Goal: Book appointment/travel/reservation

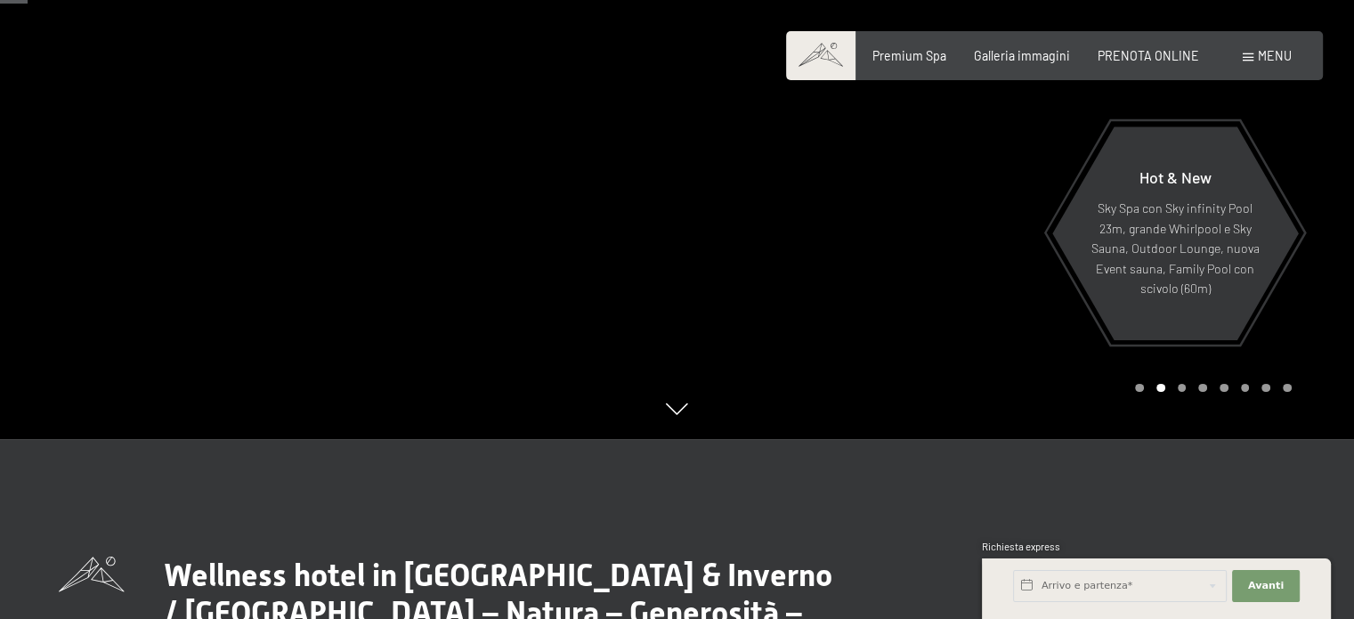
scroll to position [178, 0]
click at [1182, 391] on div "Carousel Page 3" at bounding box center [1182, 389] width 9 height 9
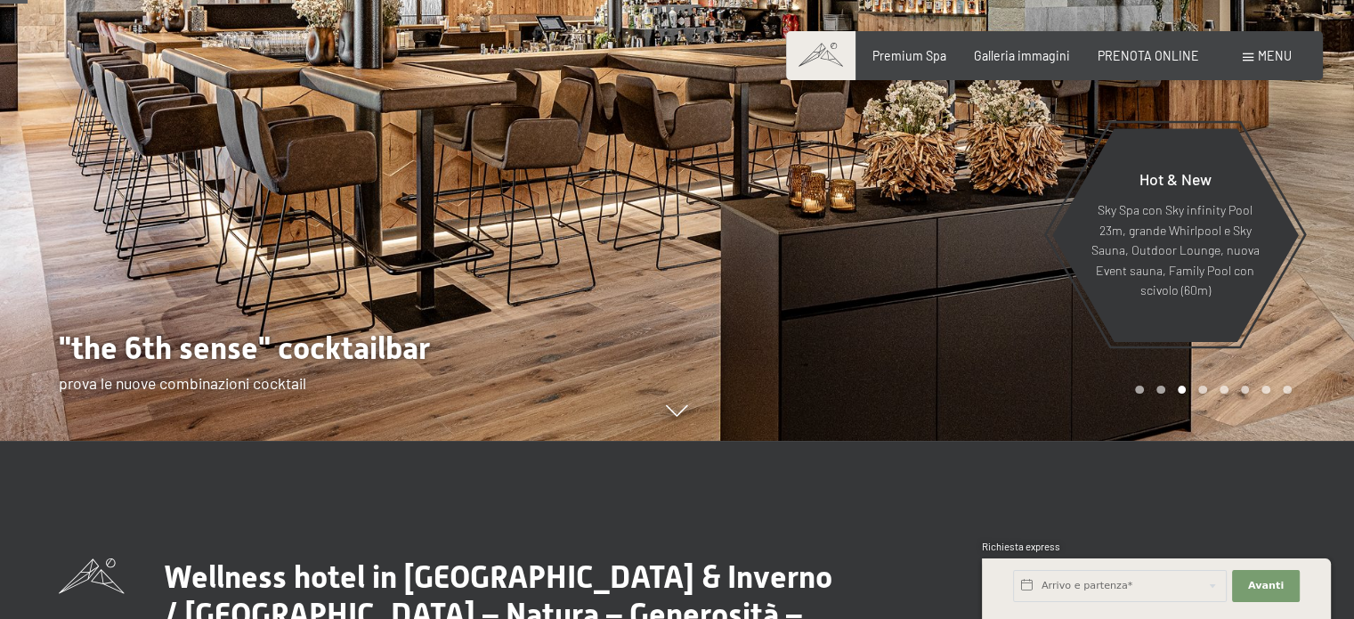
click at [1182, 391] on div "Carousel Page 3 (Current Slide)" at bounding box center [1182, 389] width 9 height 9
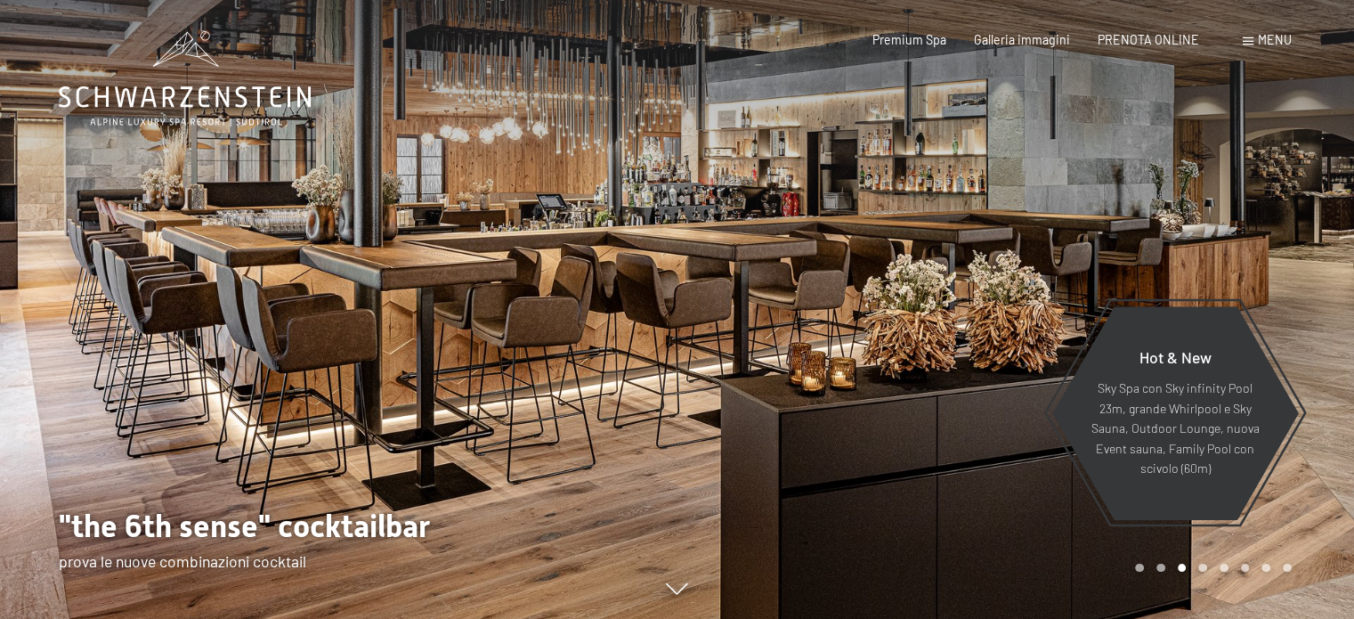
click at [1202, 568] on div "Carousel Page 4" at bounding box center [1202, 567] width 9 height 9
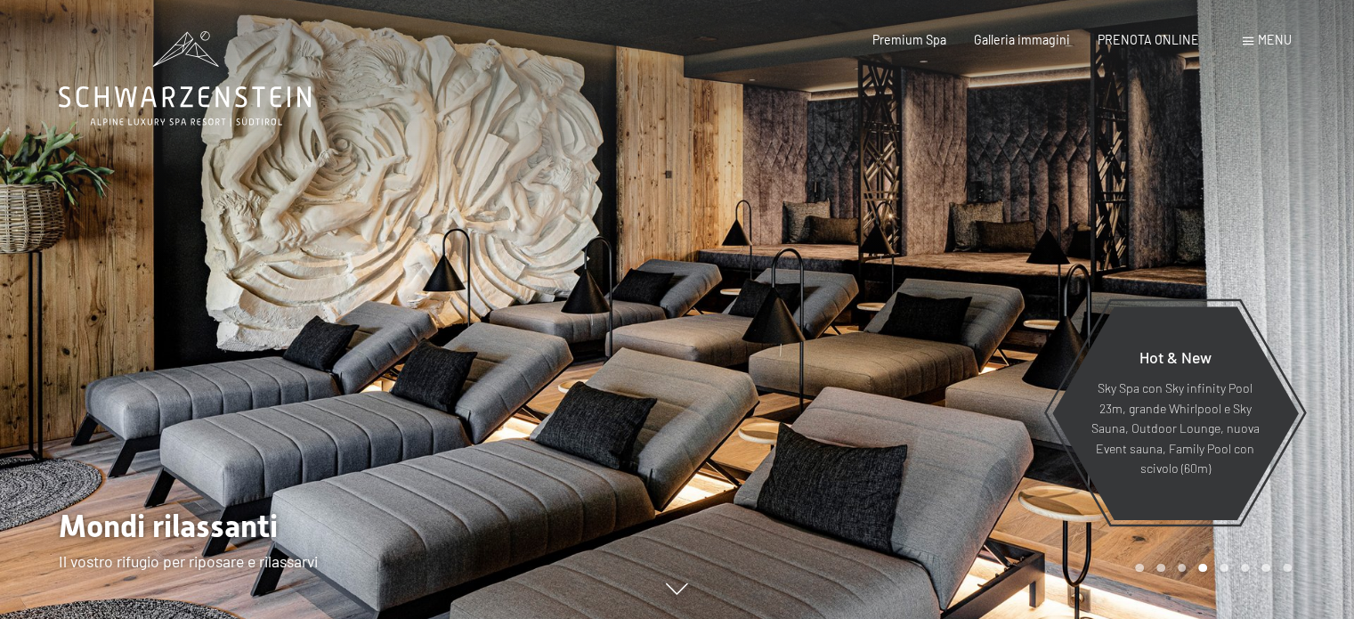
click at [1224, 565] on div "Carousel Page 5" at bounding box center [1224, 567] width 9 height 9
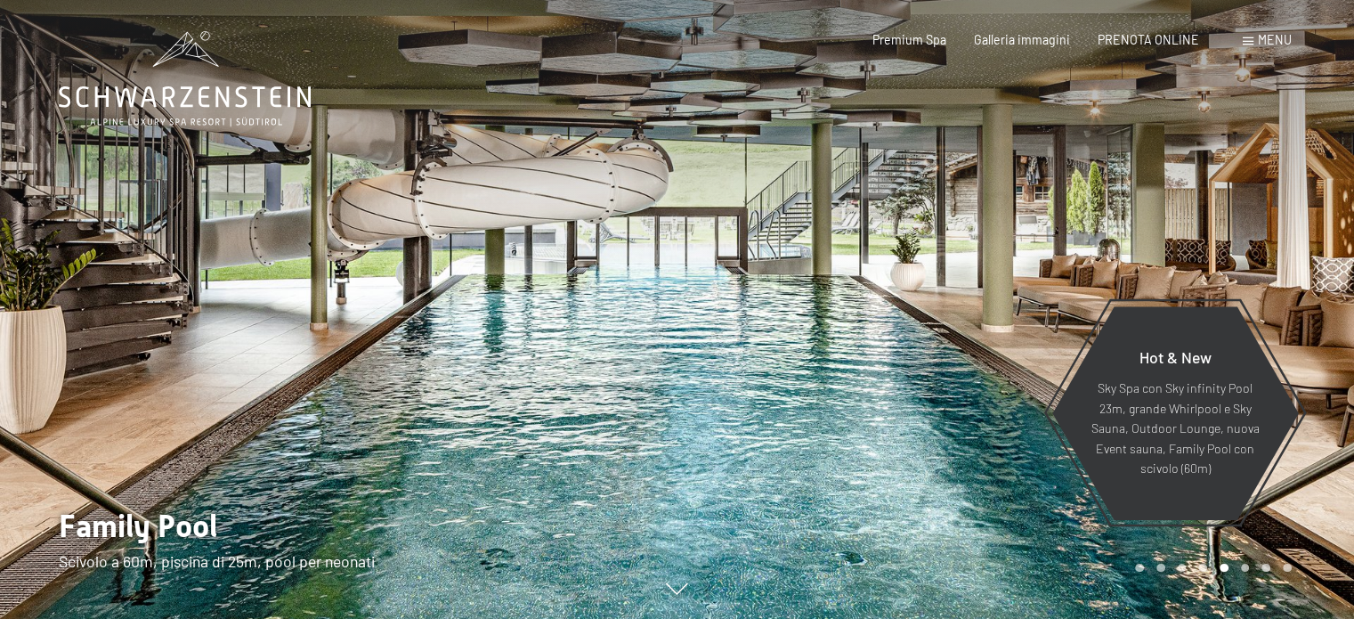
click at [1246, 563] on div "Carousel Page 6" at bounding box center [1245, 567] width 9 height 9
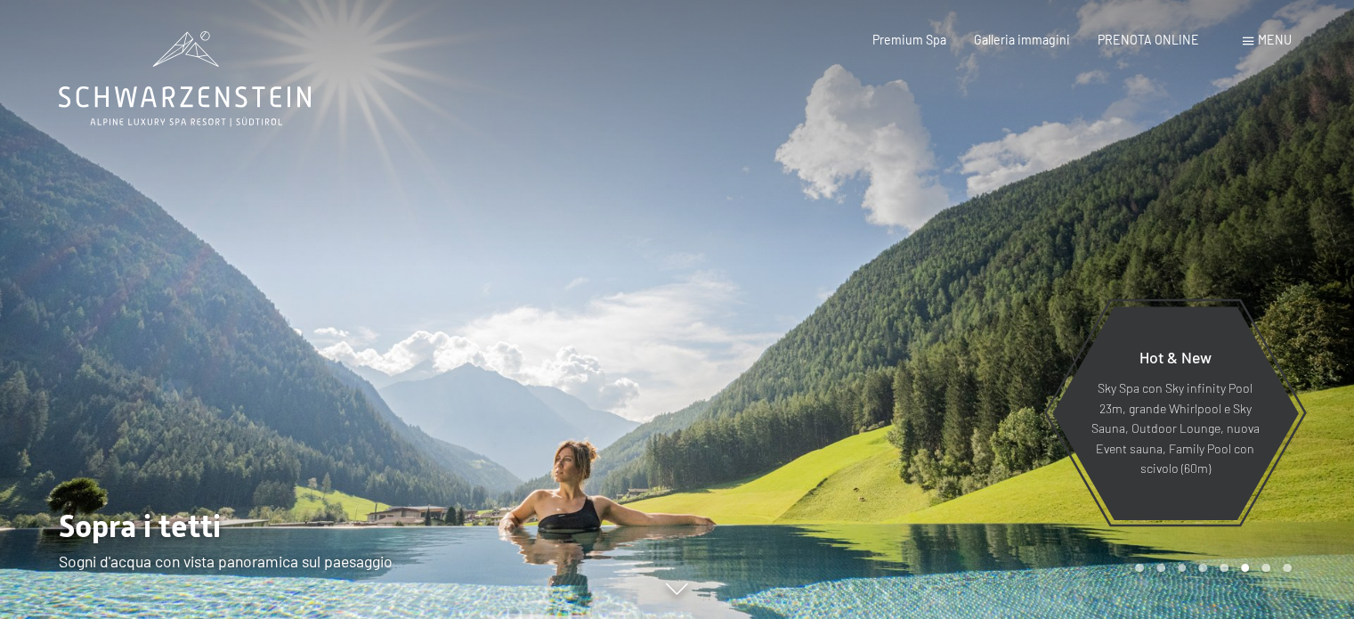
click at [1223, 565] on div "Carousel Page 5" at bounding box center [1224, 567] width 9 height 9
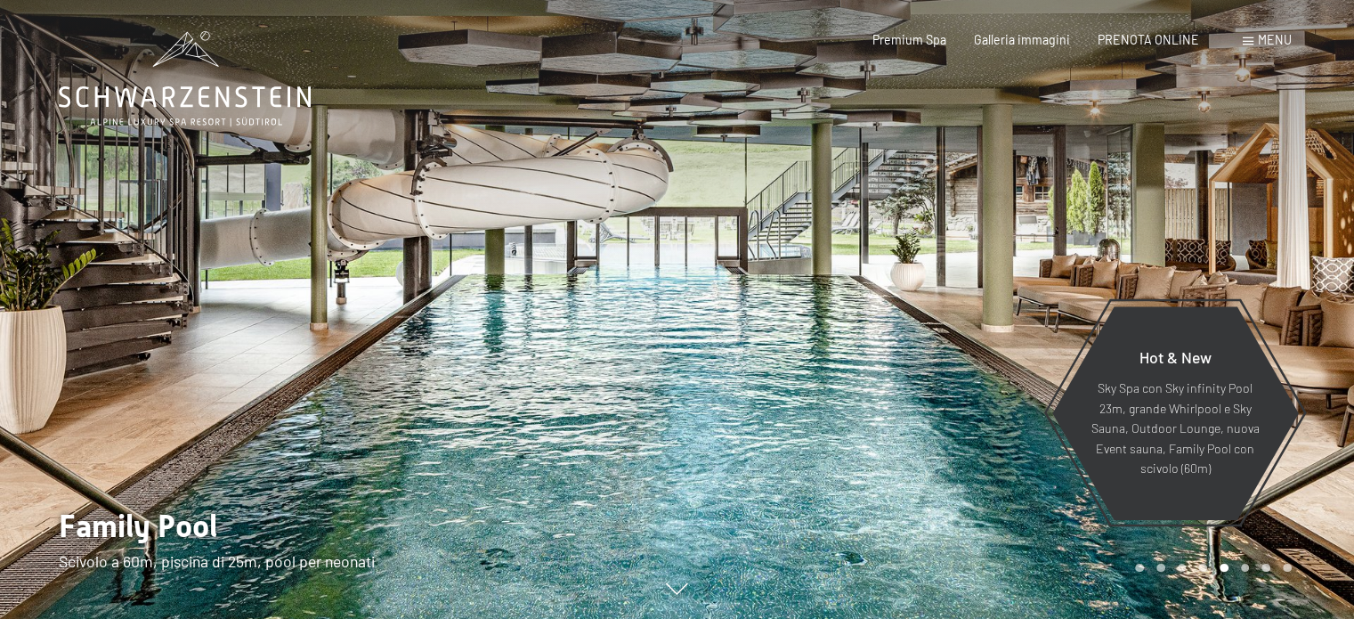
click at [1247, 569] on div "Carousel Page 6" at bounding box center [1245, 567] width 9 height 9
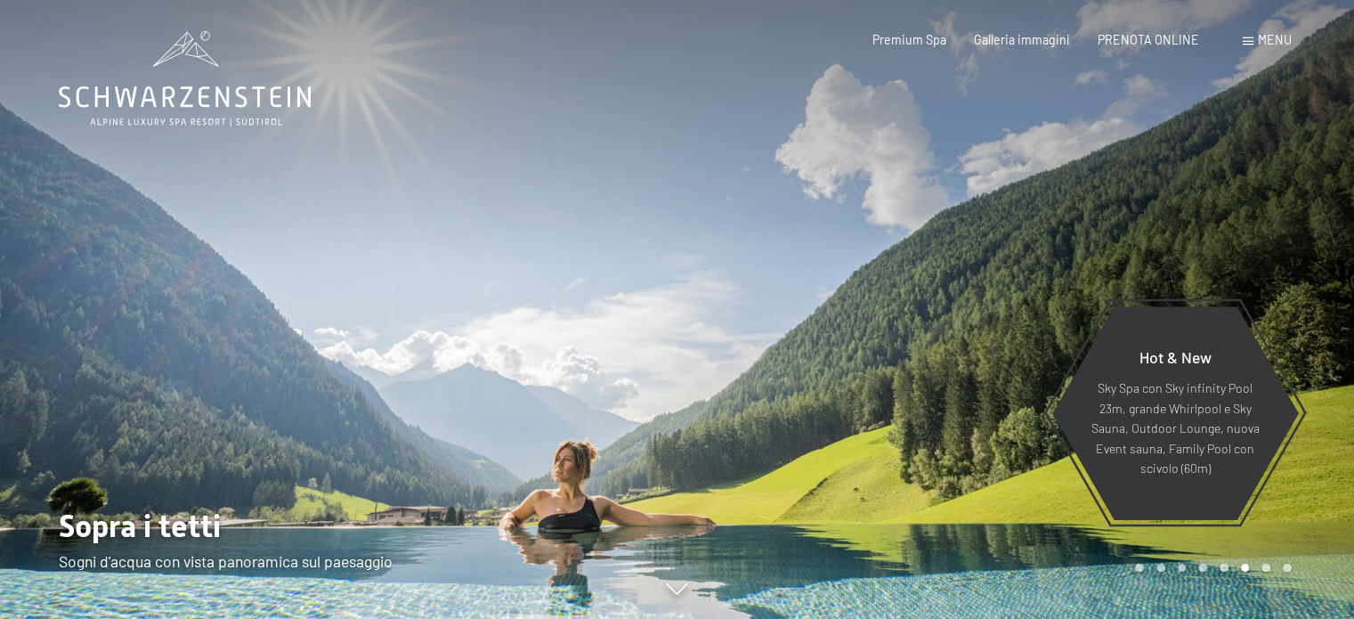
click at [1262, 564] on div "Carousel Page 7" at bounding box center [1265, 567] width 9 height 9
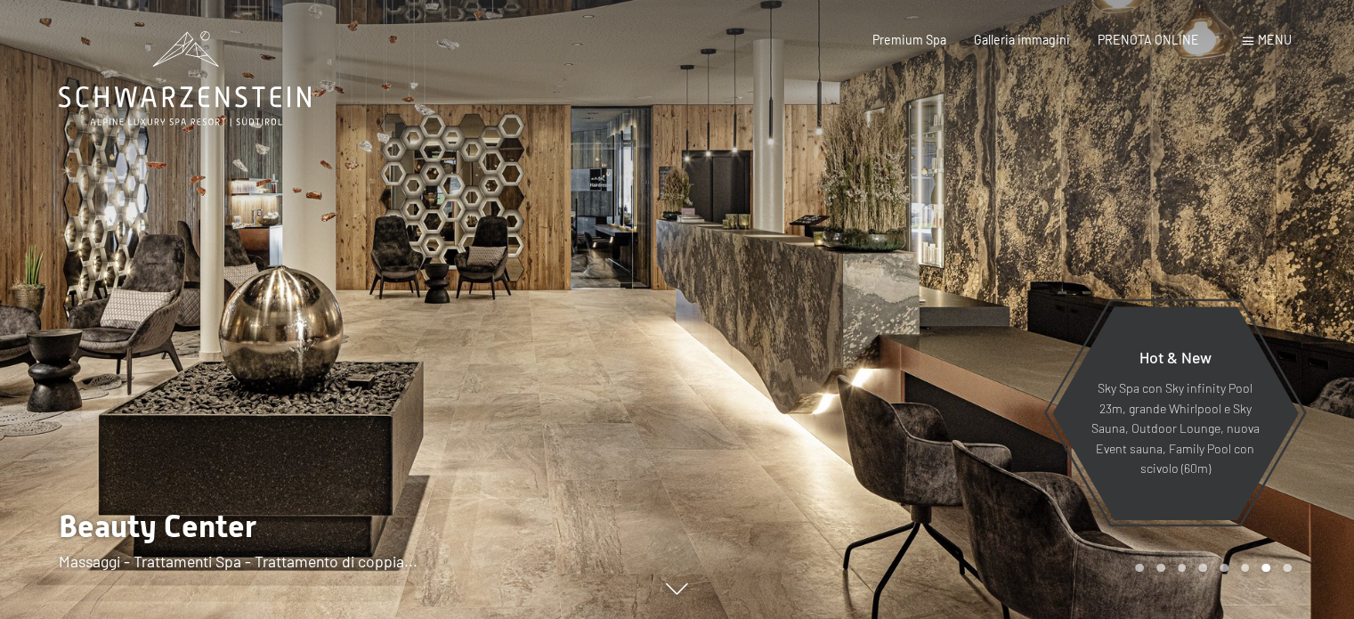
click at [1289, 566] on div "Carousel Page 8" at bounding box center [1287, 567] width 9 height 9
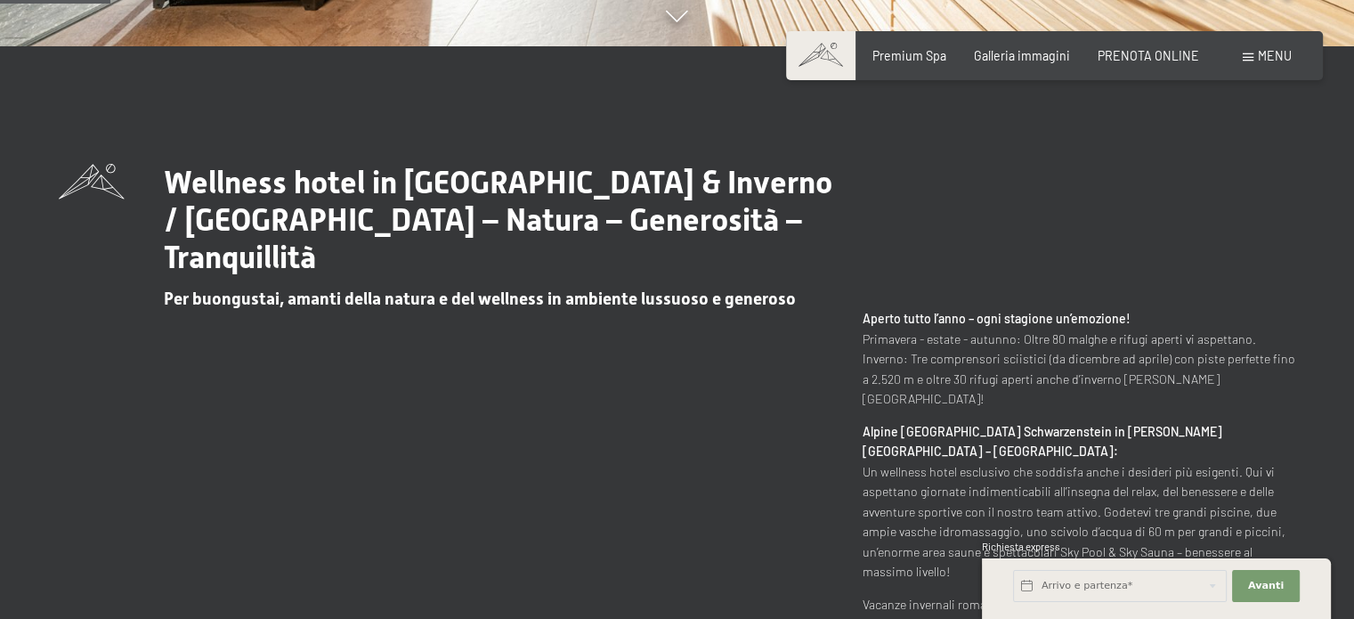
scroll to position [712, 0]
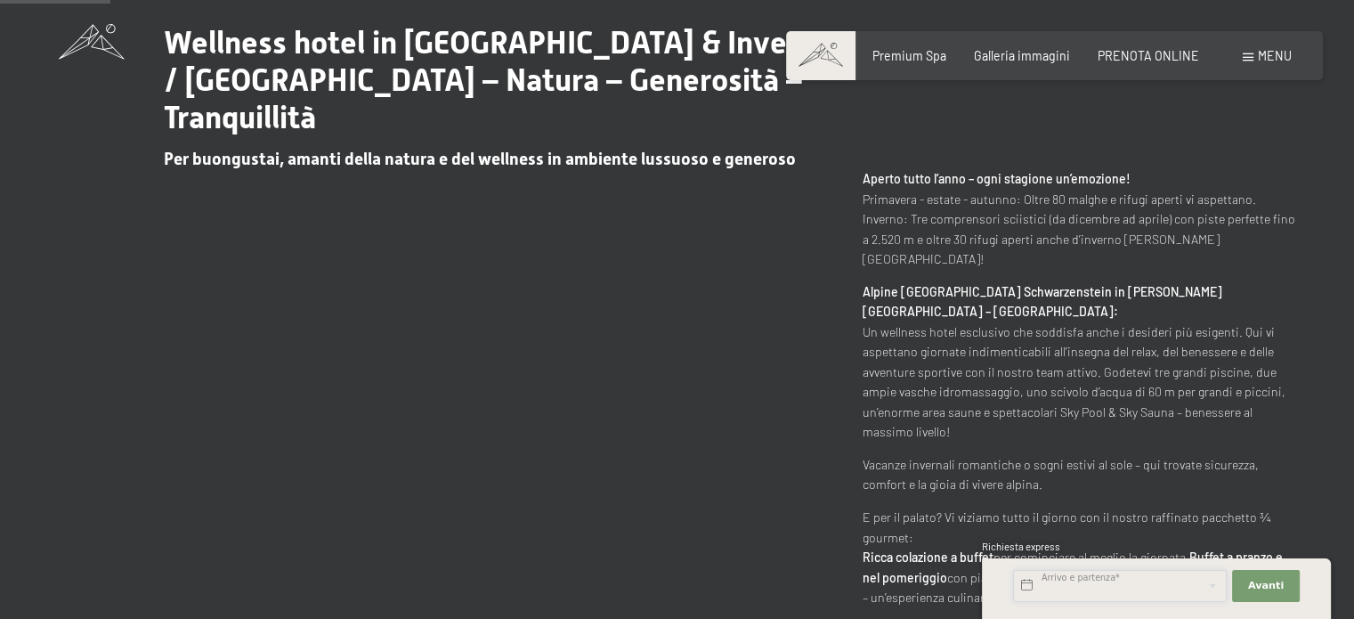
click at [1150, 583] on input "text" at bounding box center [1120, 586] width 214 height 32
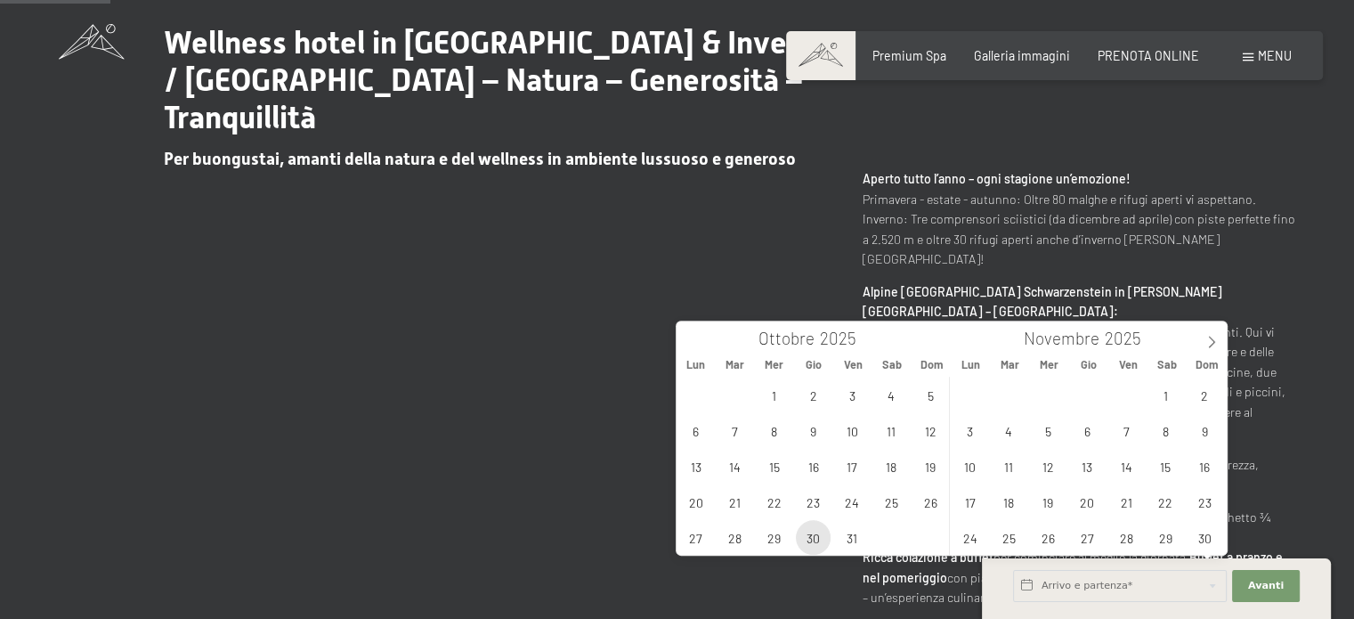
click at [811, 540] on span "30" at bounding box center [813, 537] width 35 height 35
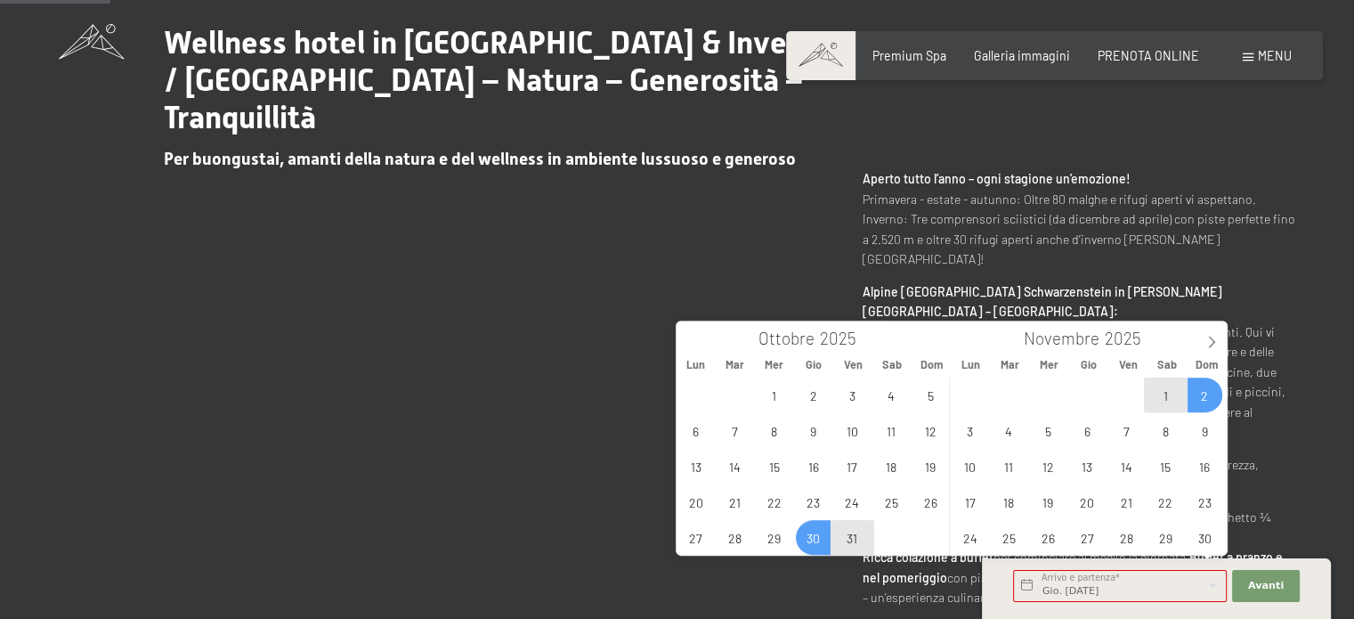
click at [1212, 392] on span "2" at bounding box center [1204, 394] width 35 height 35
type input "Gio. 30/10/2025 - Dom. 02/11/2025"
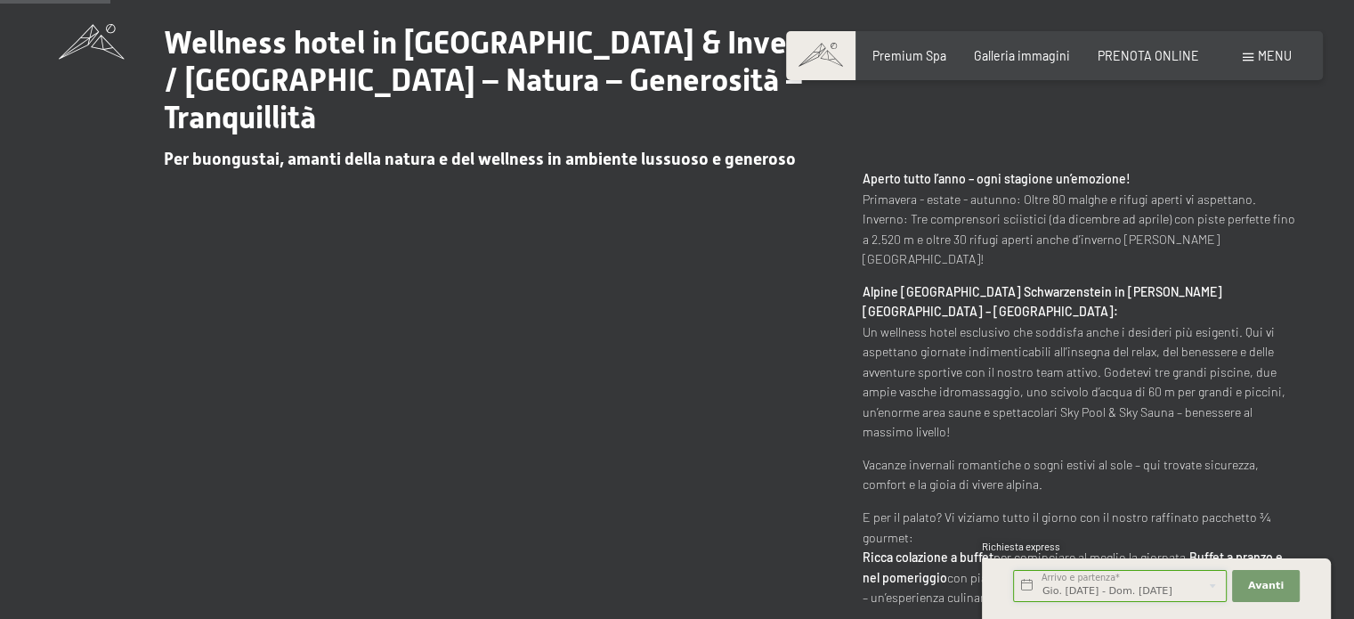
scroll to position [0, 2]
click at [1266, 582] on span "Avanti" at bounding box center [1266, 586] width 36 height 14
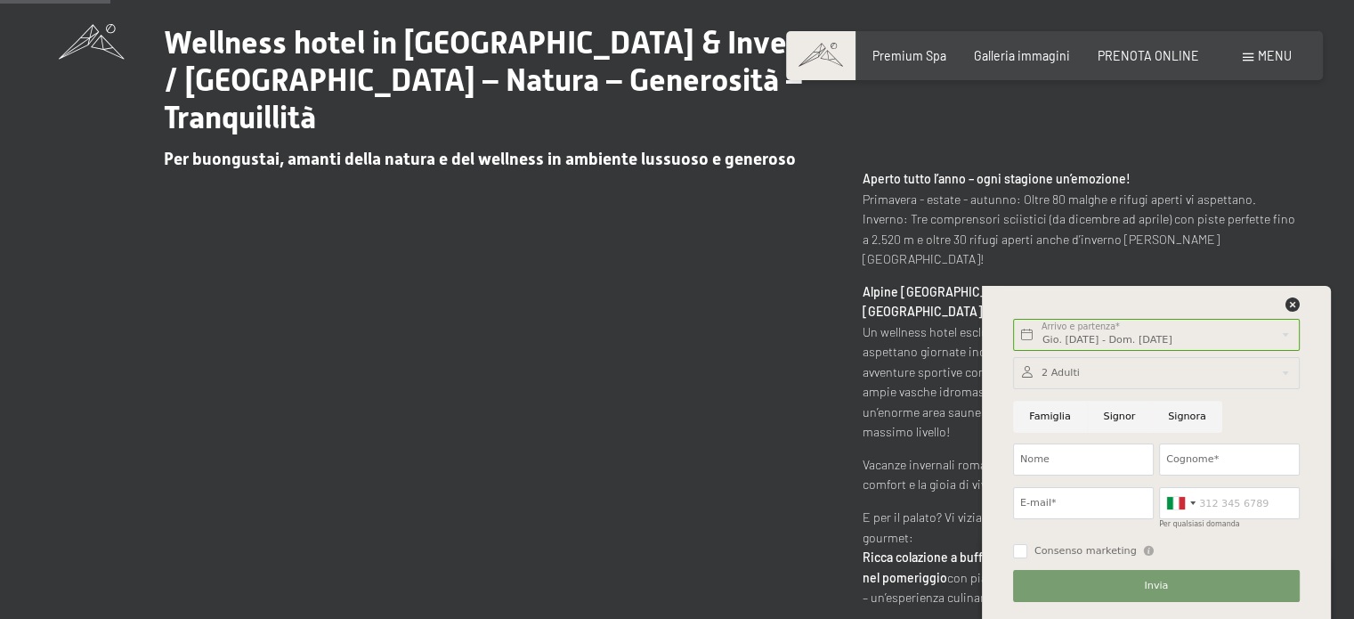
click at [1111, 363] on div at bounding box center [1156, 373] width 287 height 32
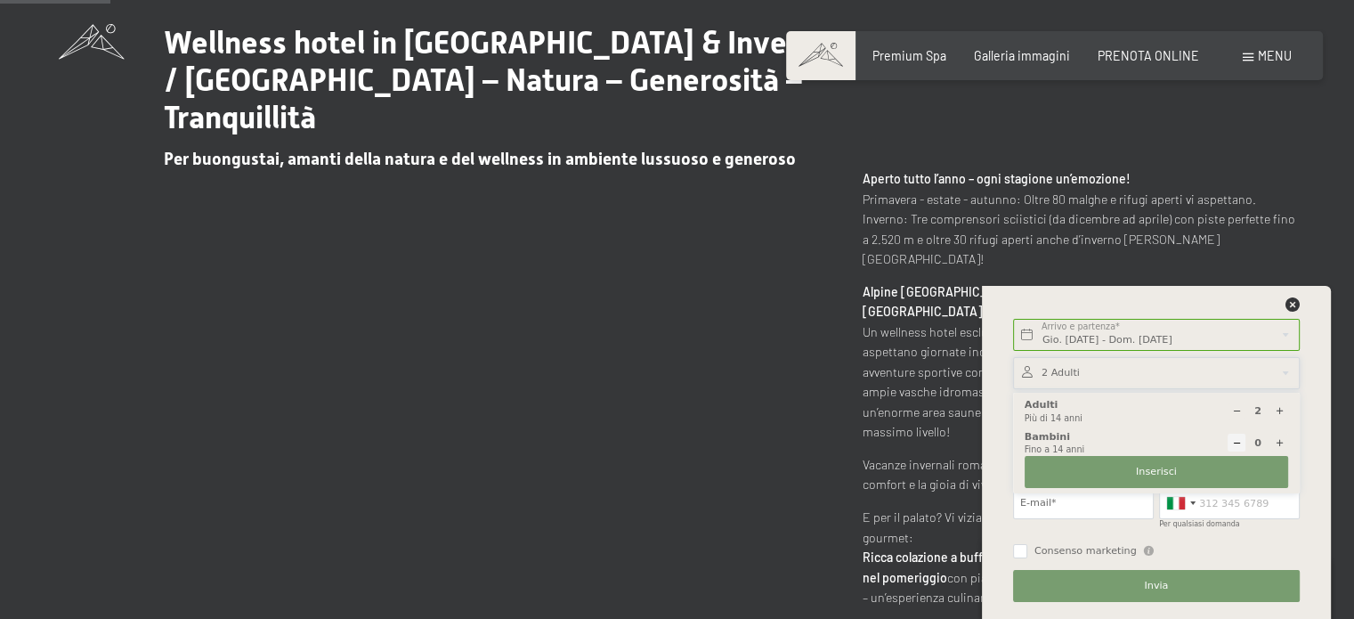
click at [1282, 441] on icon at bounding box center [1280, 443] width 10 height 10
type input "1"
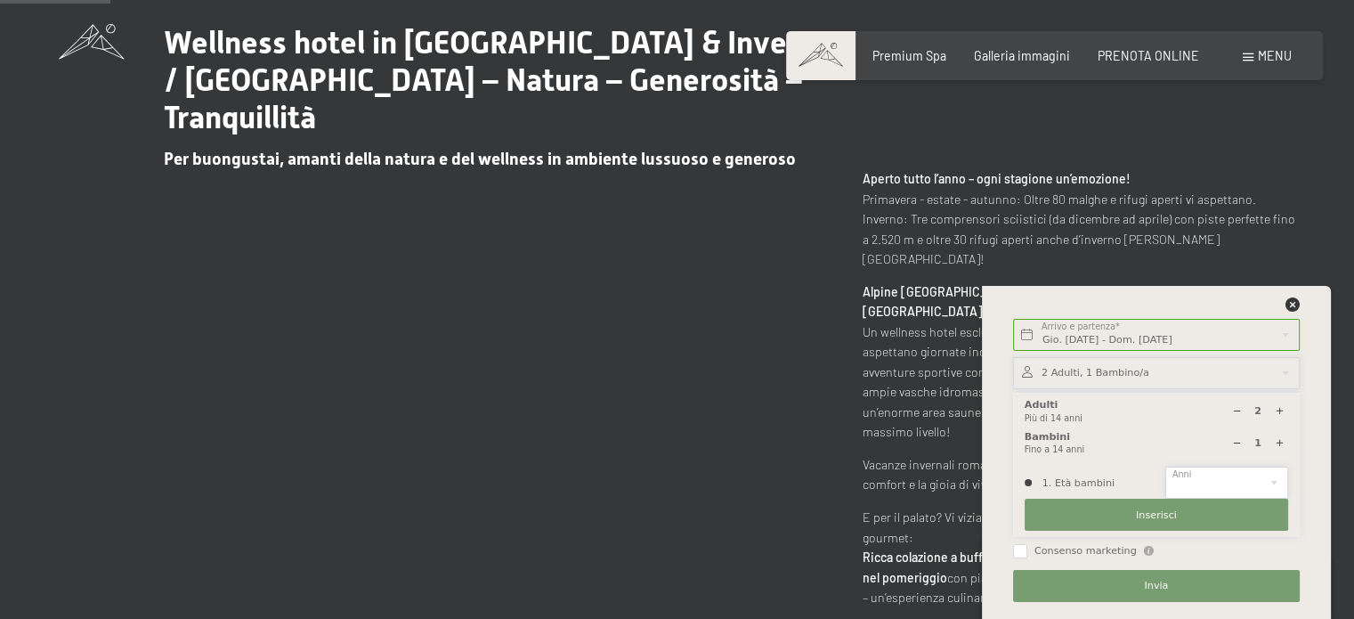
click at [1259, 474] on select "0 1 2 3 4 5 6 7 8 9 10 11 12 13 14" at bounding box center [1226, 482] width 123 height 32
select select "3"
click at [1165, 466] on select "0 1 2 3 4 5 6 7 8 9 10 11 12 13 14" at bounding box center [1226, 482] width 123 height 32
click at [1243, 517] on button "Inserisci" at bounding box center [1156, 514] width 263 height 32
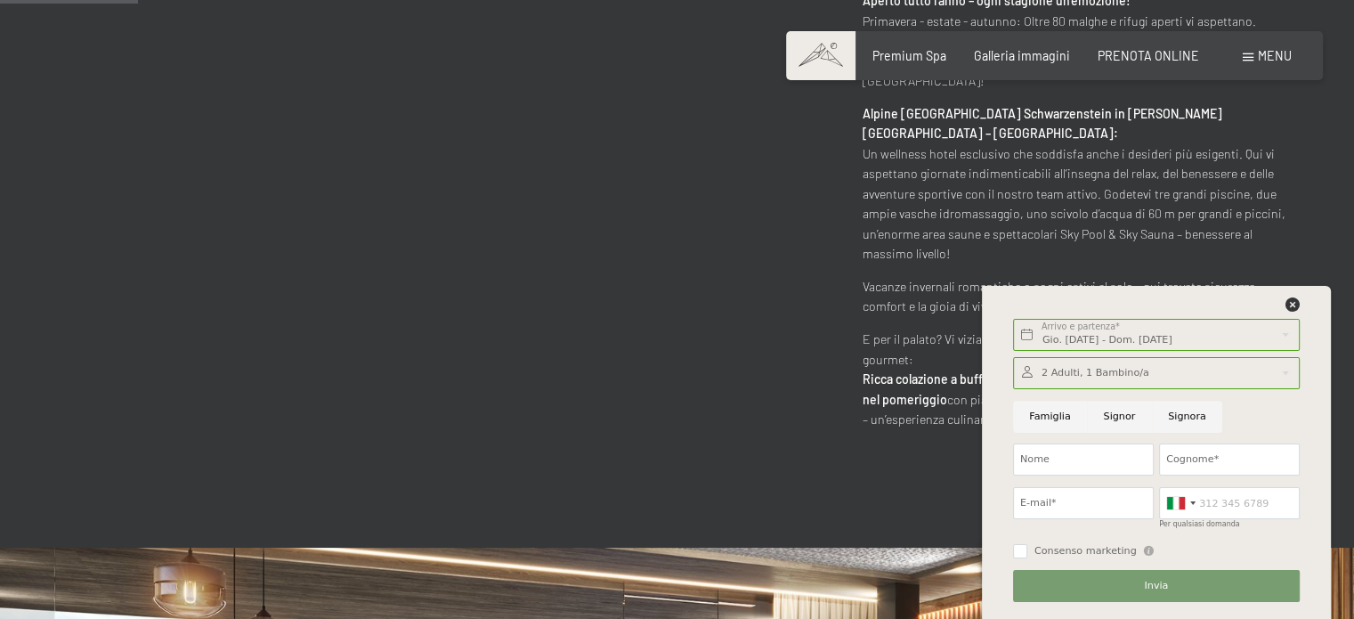
scroll to position [534, 0]
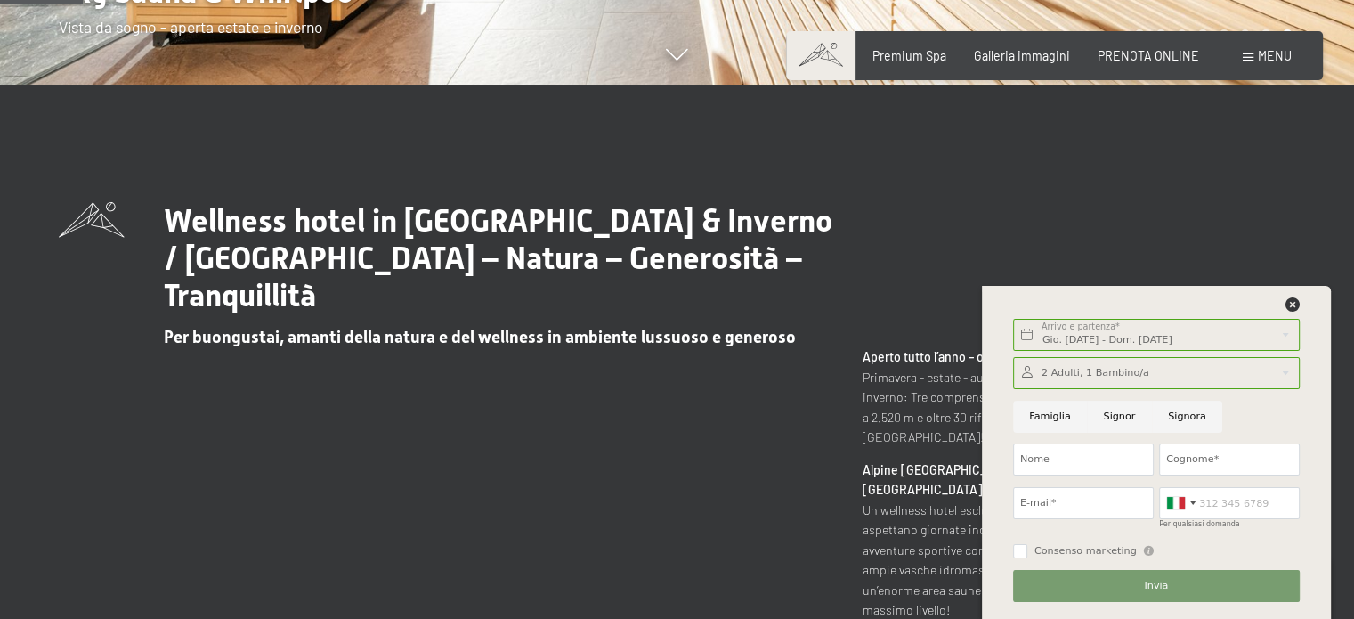
click at [1194, 65] on div "Prenotazione Richiesta Premium Spa Galleria immagini PRENOTA ONLINE Menu DE IT …" at bounding box center [1054, 56] width 474 height 18
click at [1163, 52] on span "PRENOTA ONLINE" at bounding box center [1148, 52] width 101 height 15
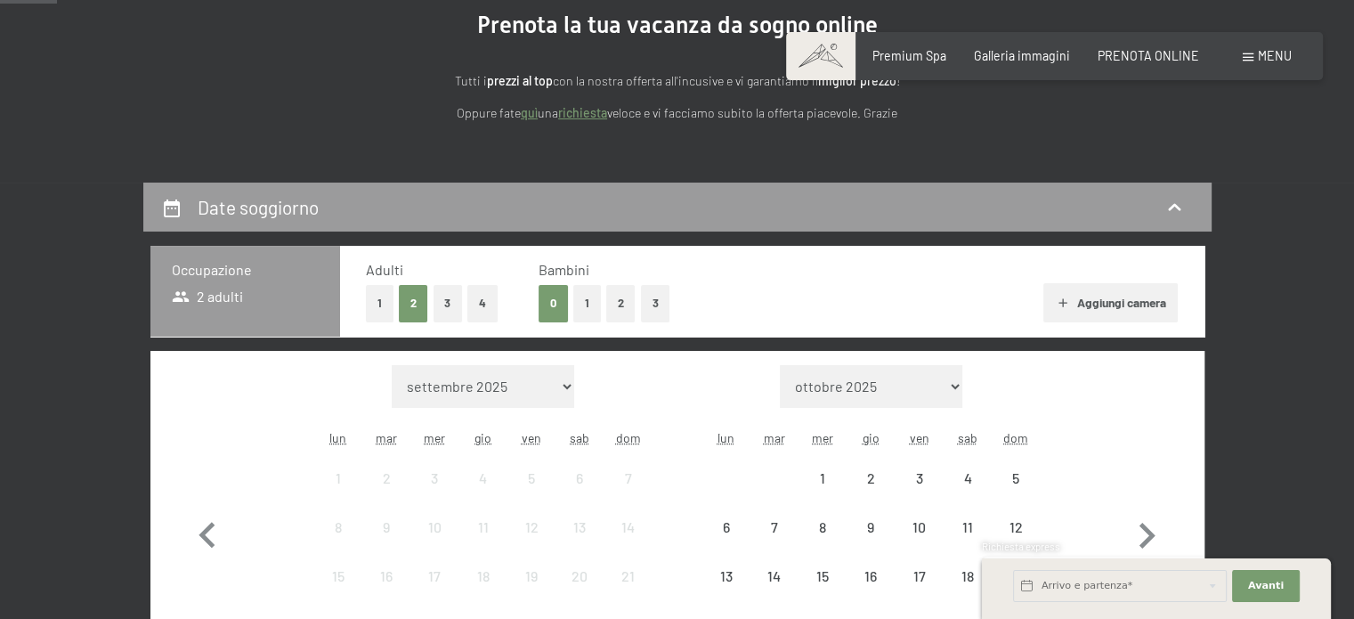
scroll to position [356, 0]
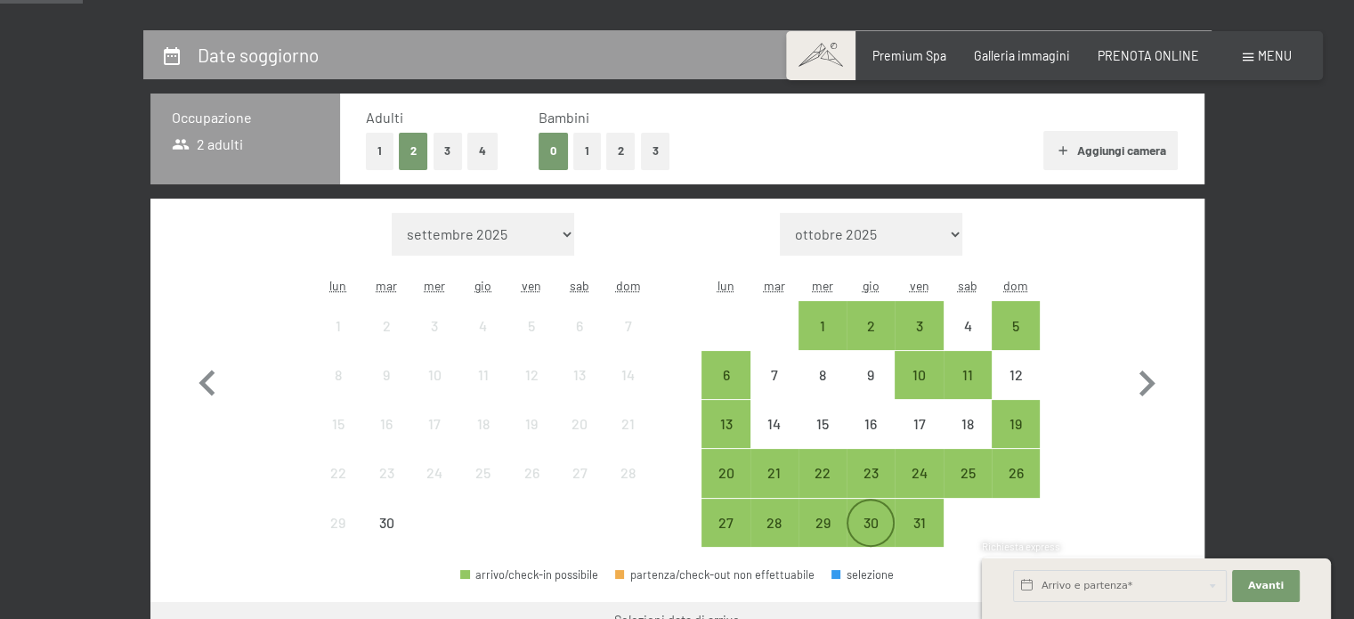
click at [879, 525] on div "30" at bounding box center [870, 537] width 45 height 45
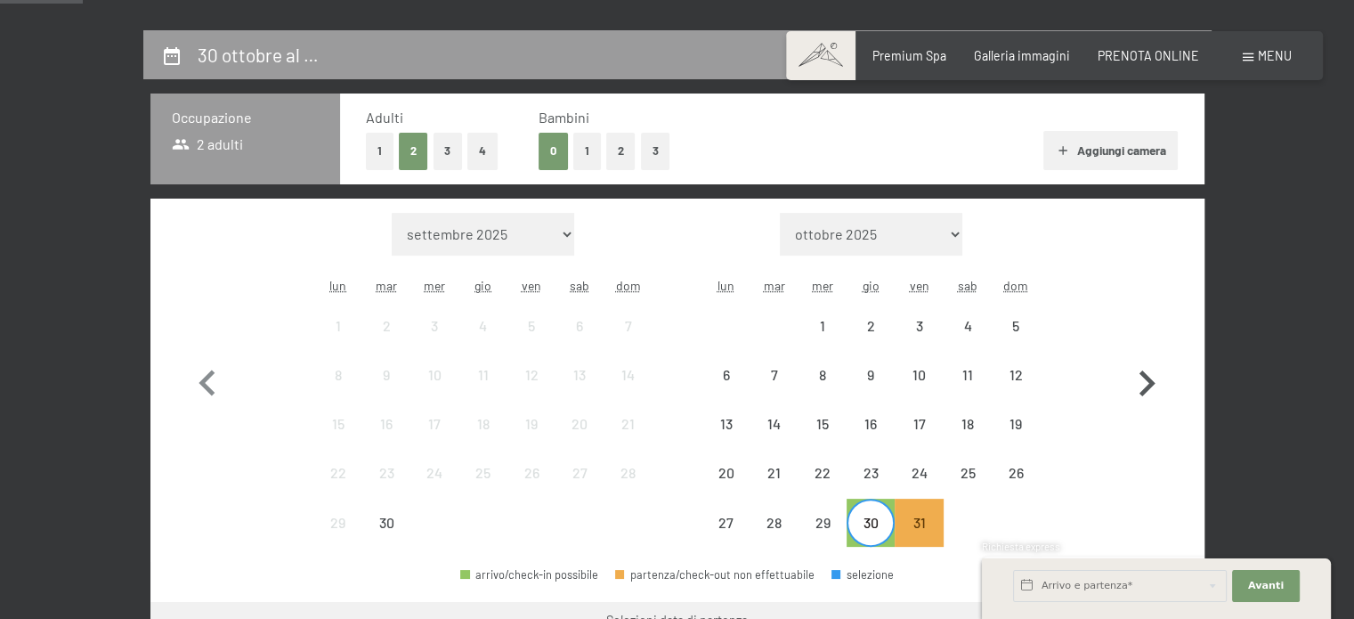
click at [1150, 375] on icon "button" at bounding box center [1147, 384] width 52 height 52
select select "[DATE]"
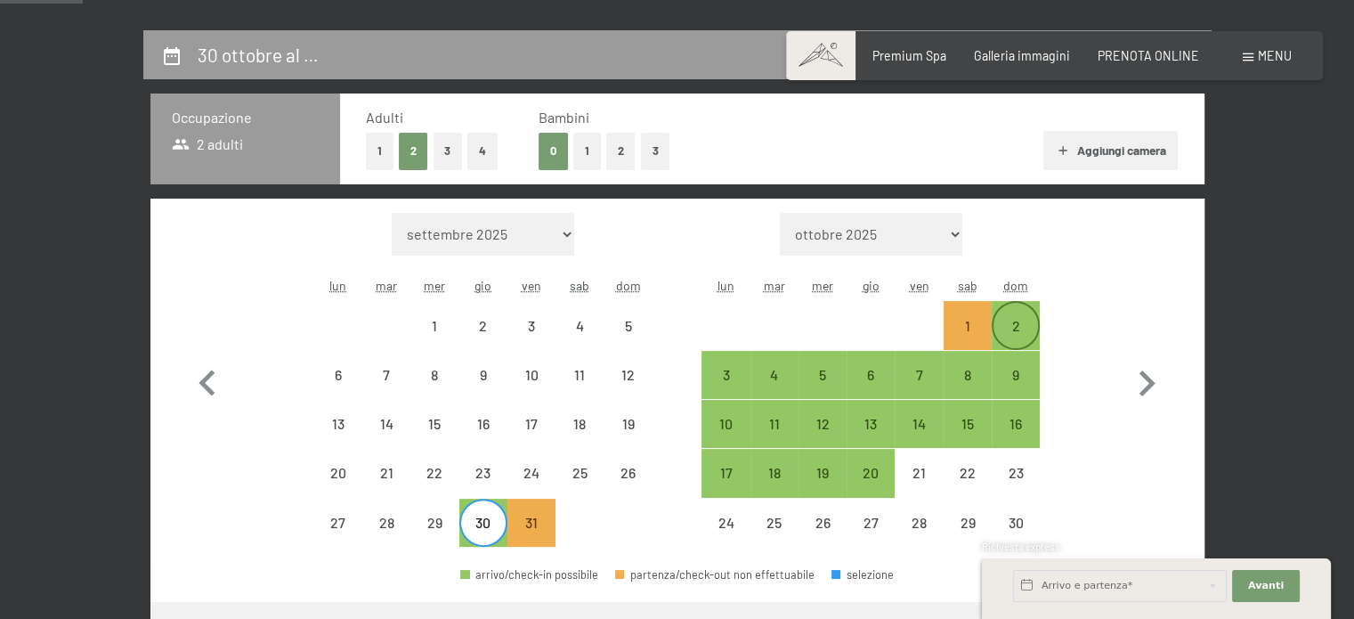
select select "[DATE]"
click at [1013, 319] on div "2" at bounding box center [1015, 341] width 45 height 45
select select "[DATE]"
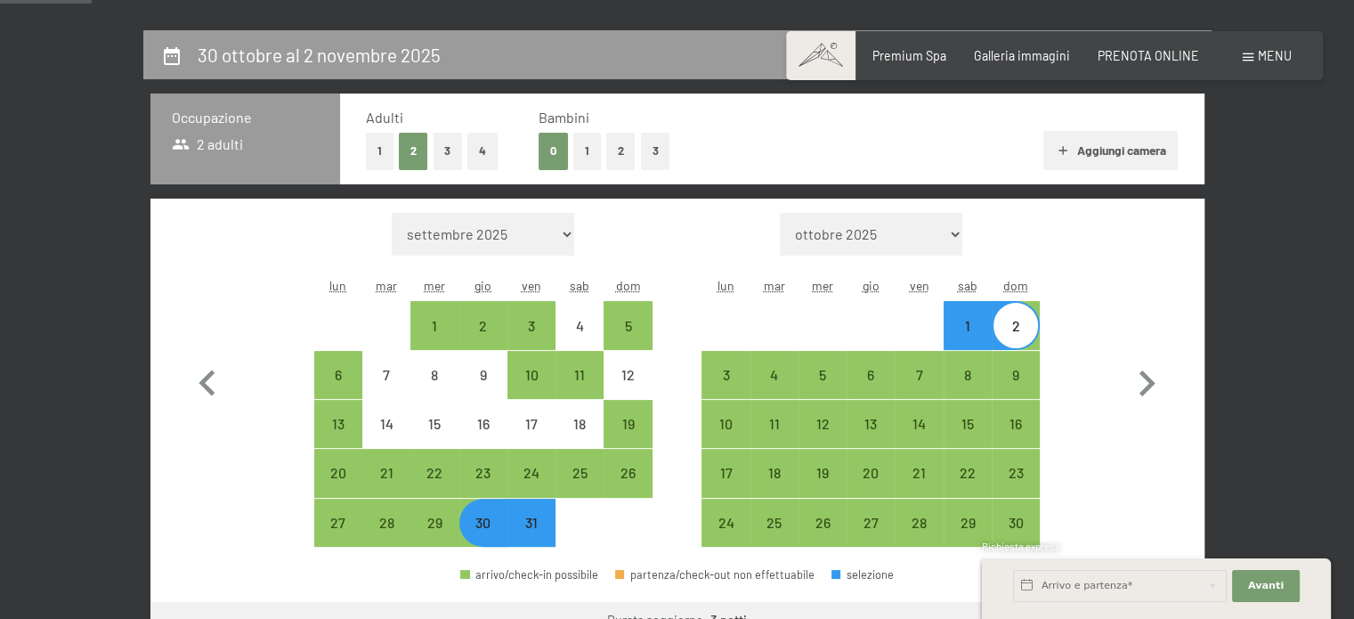
scroll to position [178, 0]
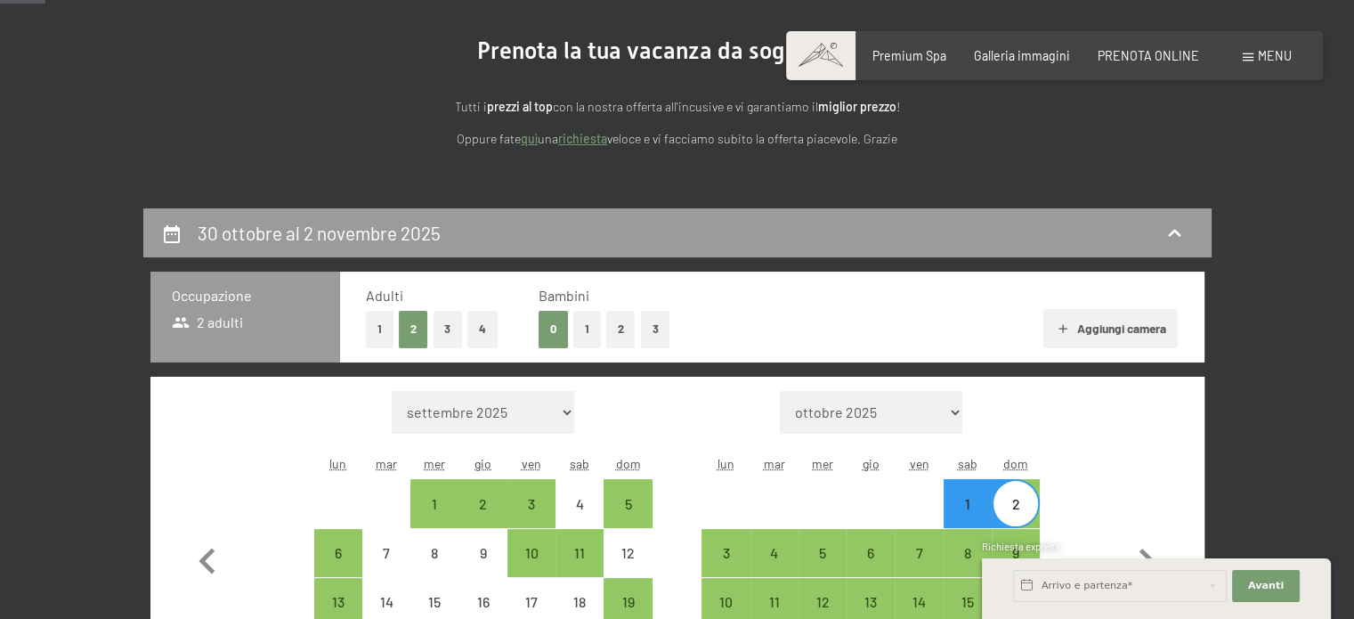
click at [588, 328] on button "1" at bounding box center [587, 329] width 28 height 36
select select "[DATE]"
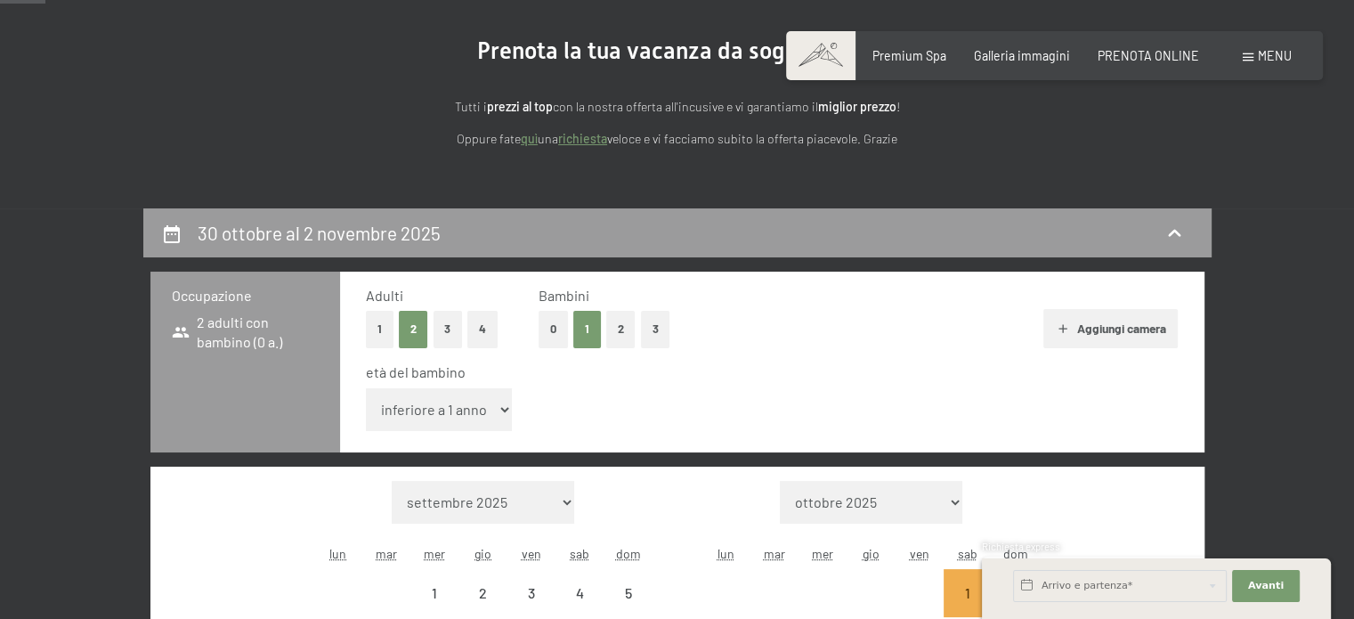
click at [479, 411] on select "inferiore a 1 anno 1 anno 2 anni 3 anni 4 anni 5 anni 6 anni 7 anni 8 anni 9 an…" at bounding box center [439, 409] width 147 height 43
select select "[DATE]"
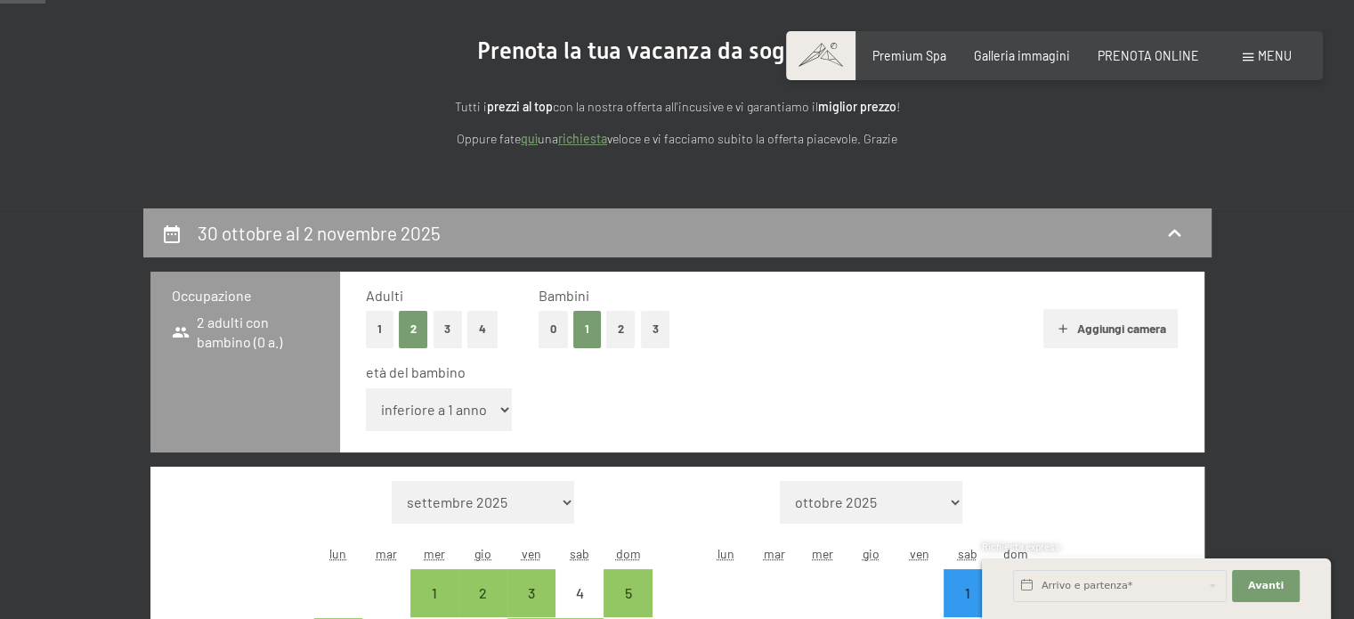
select select "[DATE]"
select select "3"
click at [366, 388] on select "inferiore a 1 anno 1 anno 2 anni 3 anni 4 anni 5 anni 6 anni 7 anni 8 anni 9 an…" at bounding box center [439, 409] width 147 height 43
select select "[DATE]"
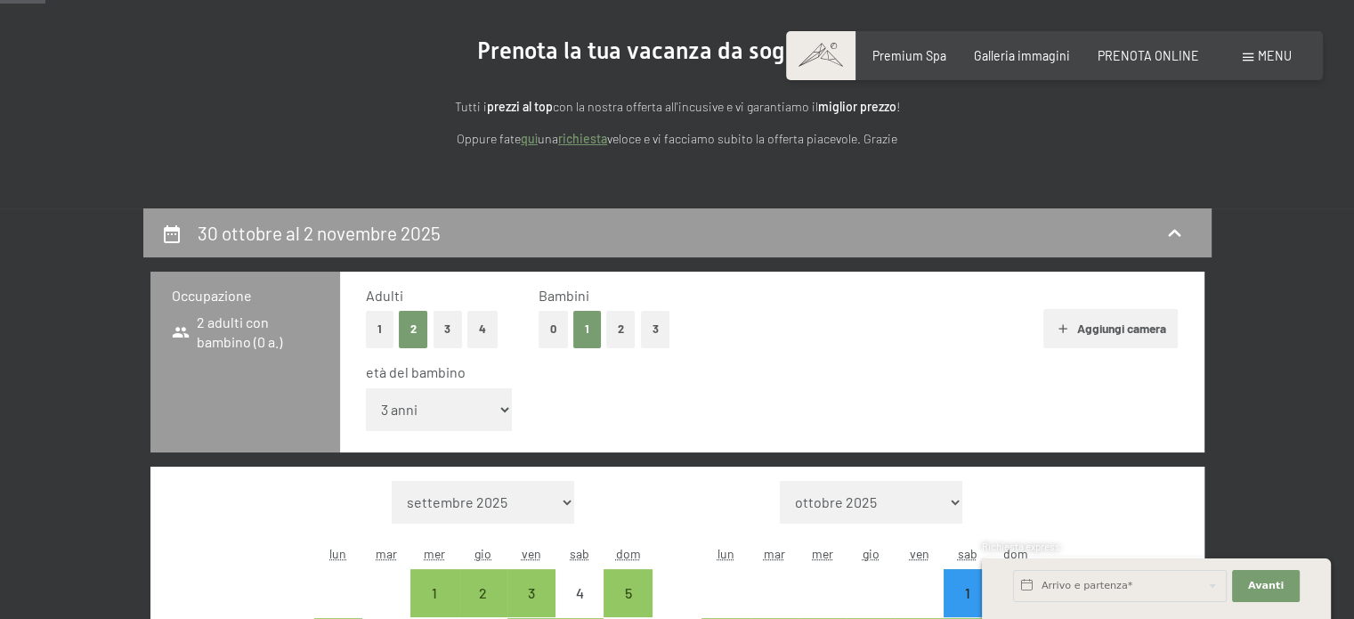
select select "[DATE]"
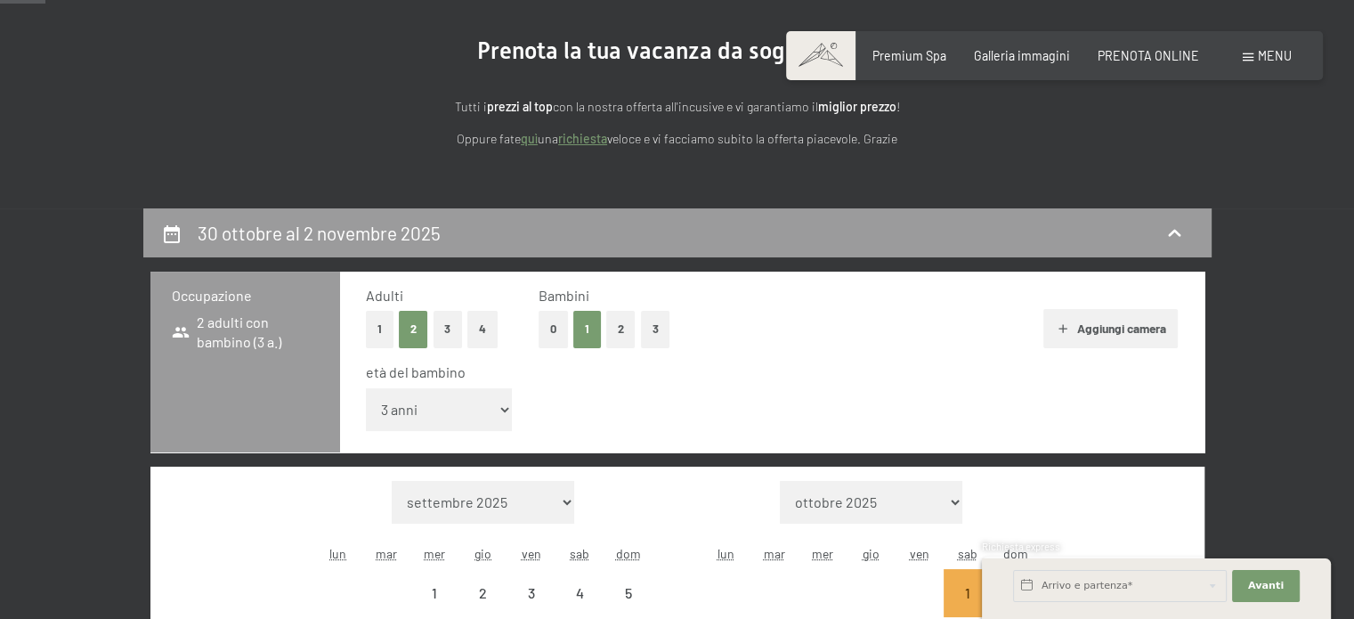
select select "[DATE]"
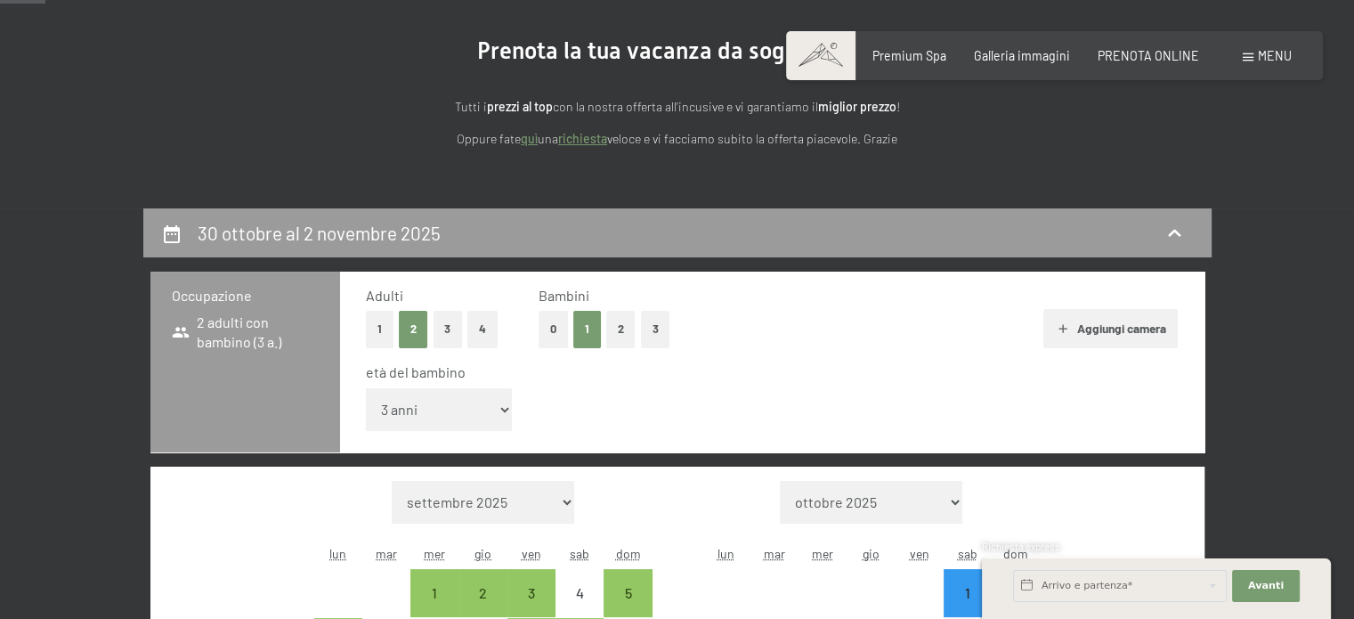
select select "[DATE]"
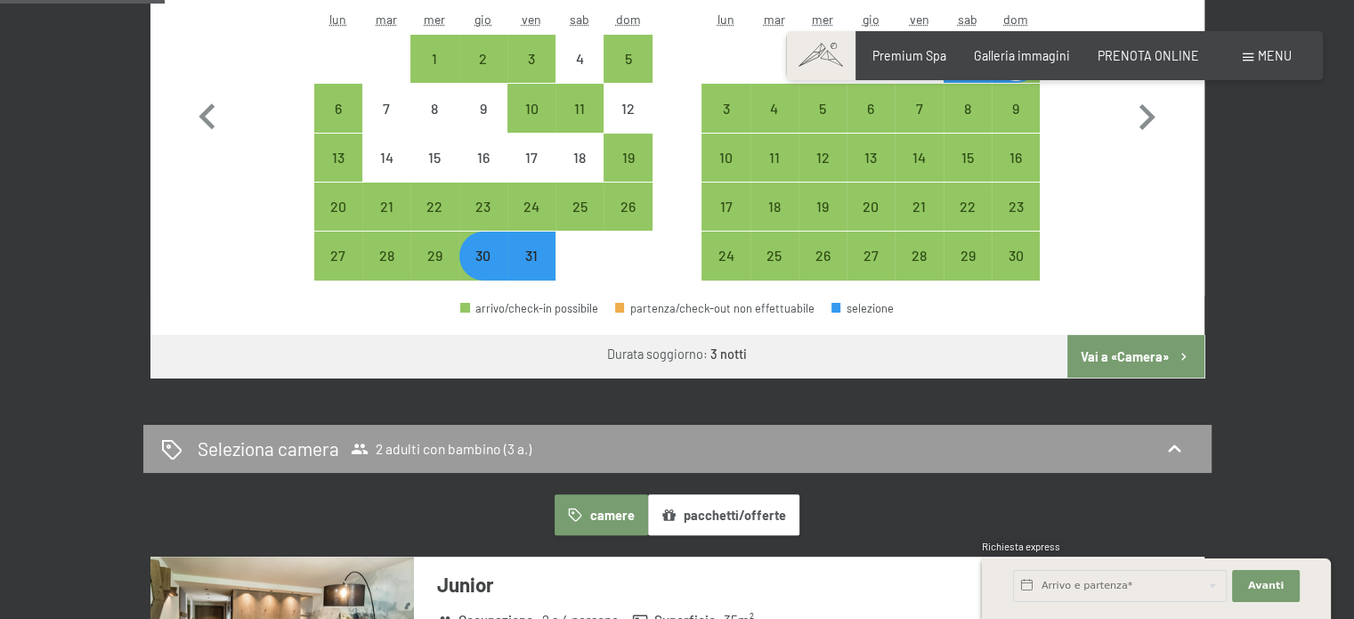
click at [1168, 347] on button "Vai a «Camera»" at bounding box center [1135, 356] width 136 height 43
select select "[DATE]"
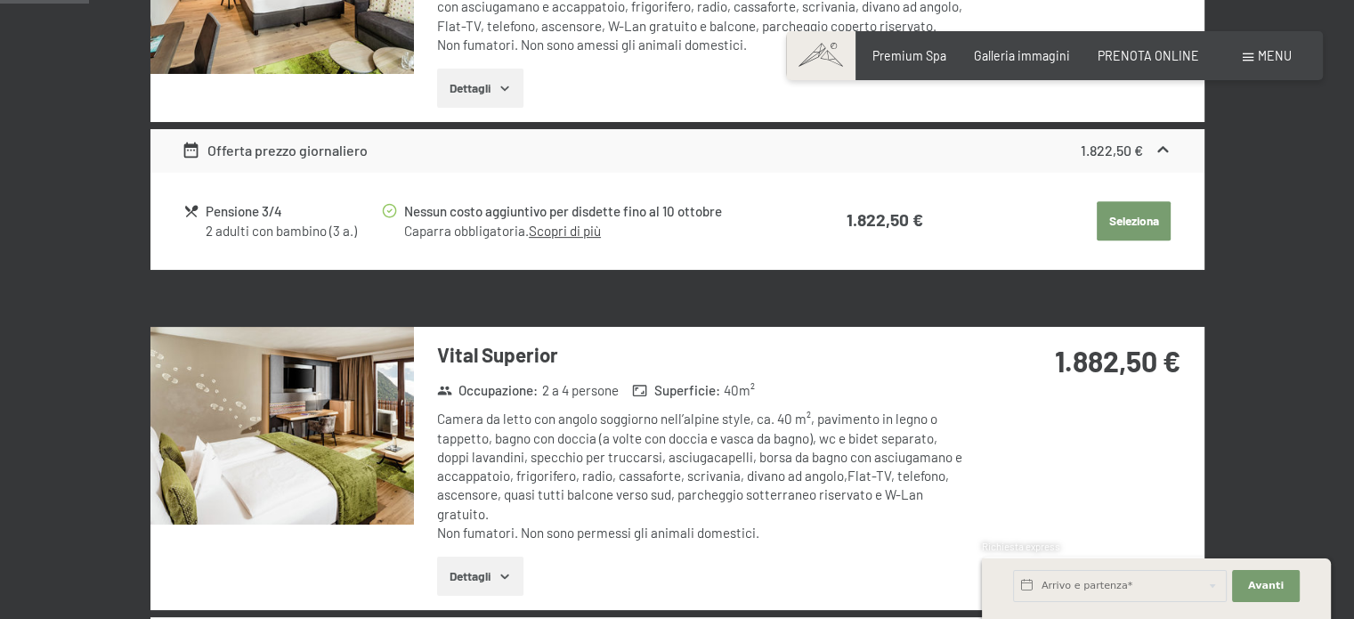
scroll to position [385, 0]
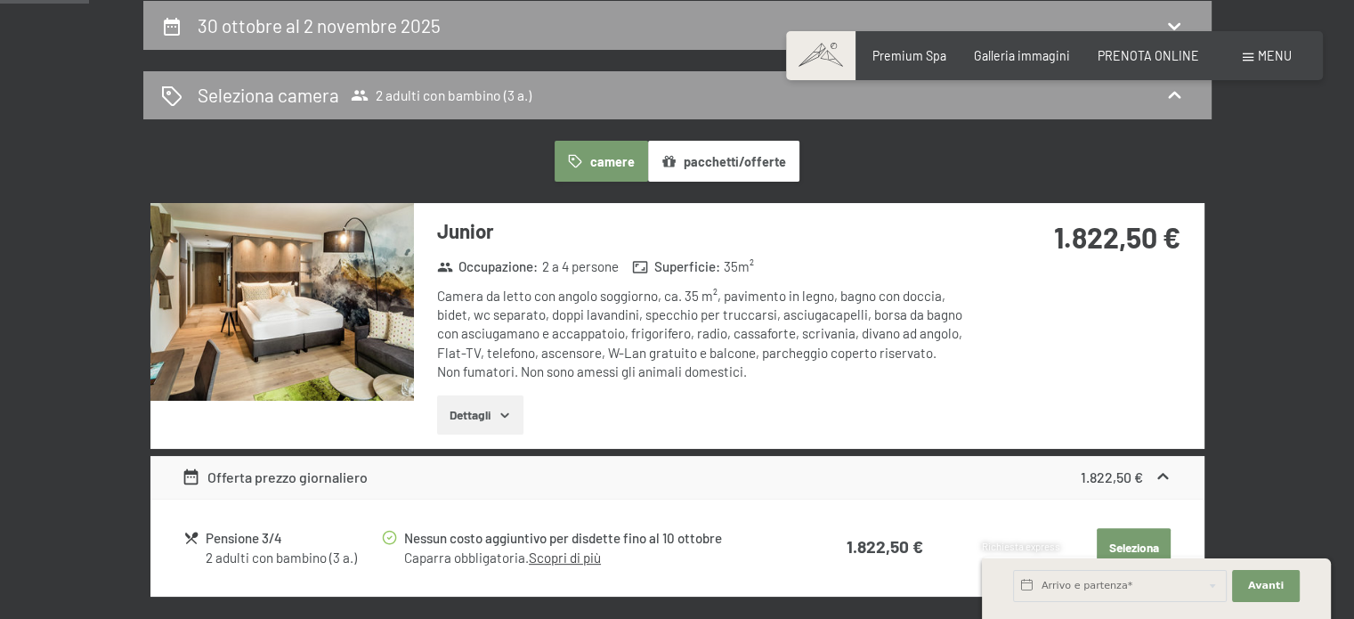
click at [324, 309] on img at bounding box center [281, 302] width 263 height 198
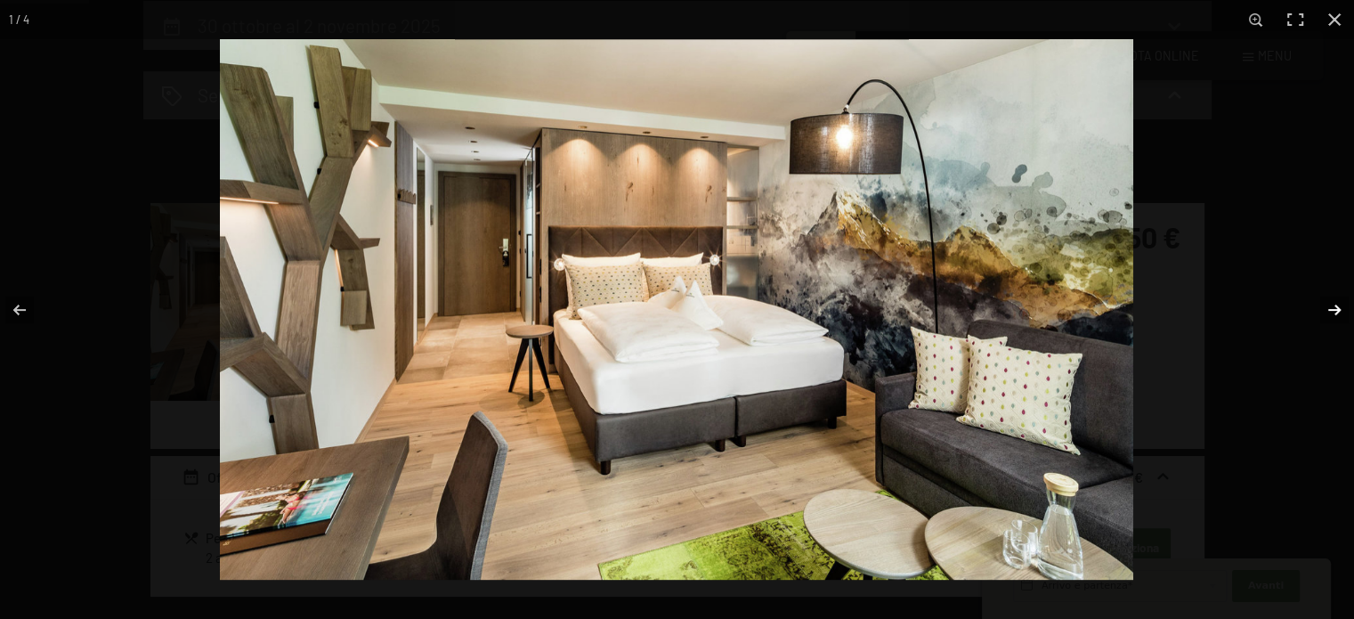
click at [1338, 309] on button "button" at bounding box center [1323, 309] width 62 height 89
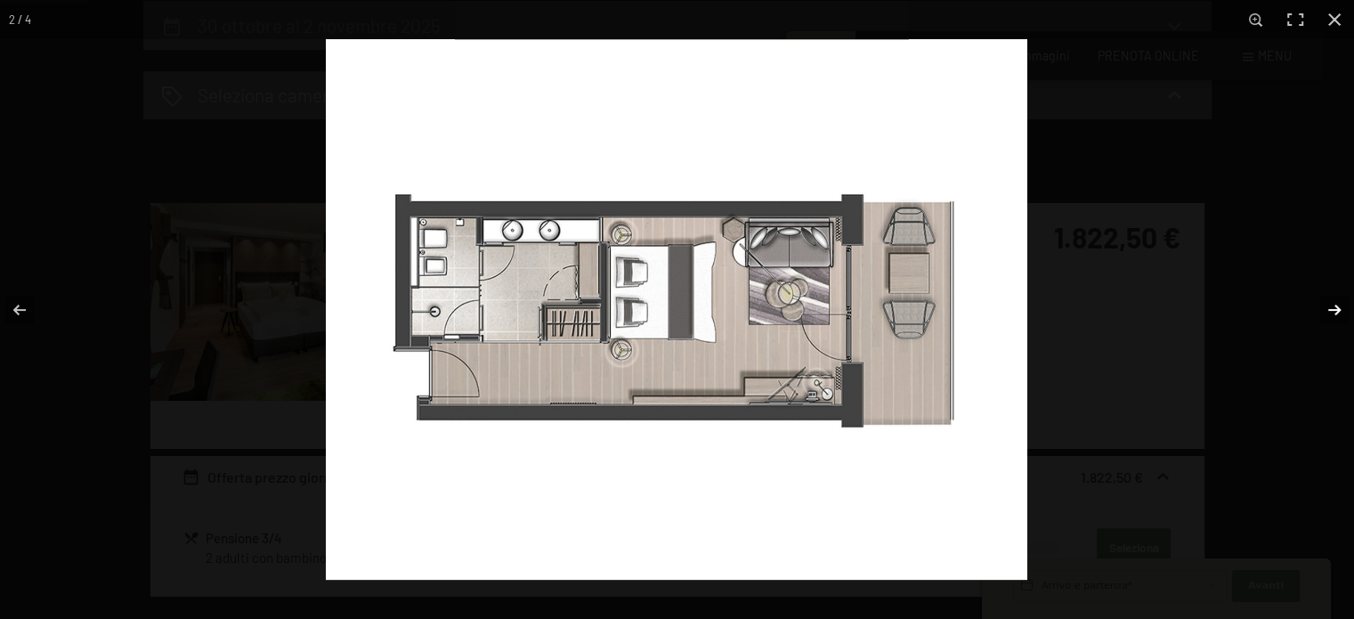
click at [1338, 309] on button "button" at bounding box center [1323, 309] width 62 height 89
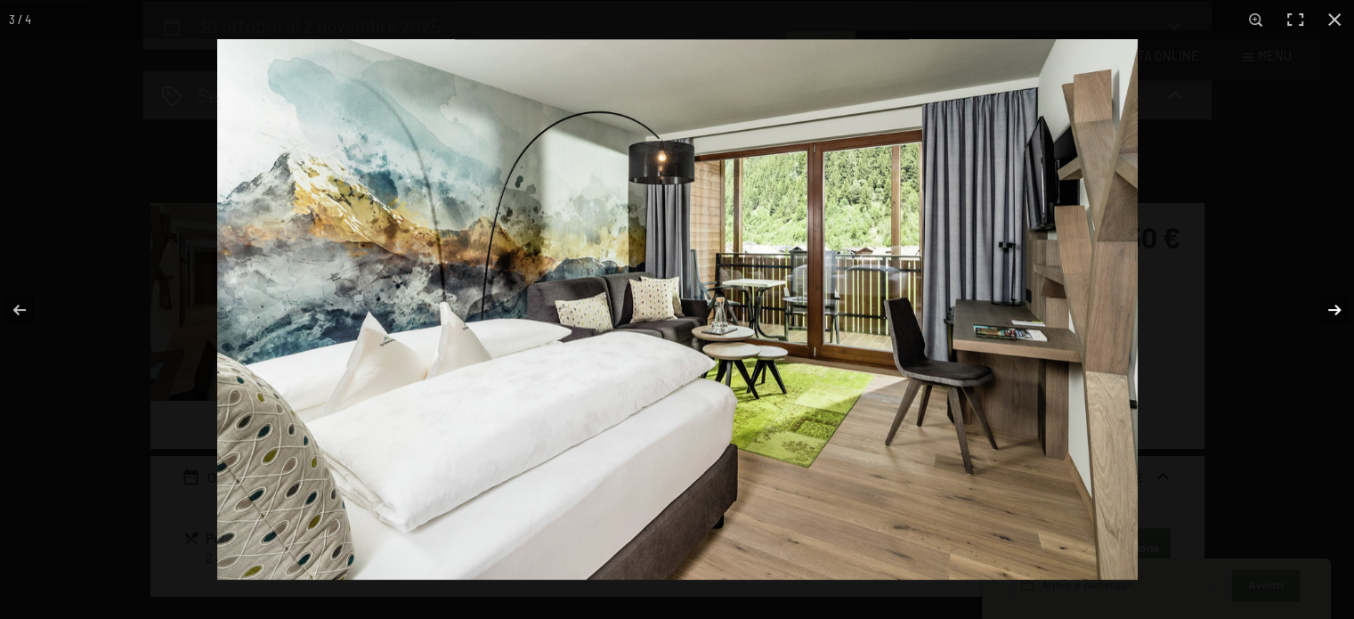
click at [1338, 309] on button "button" at bounding box center [1323, 309] width 62 height 89
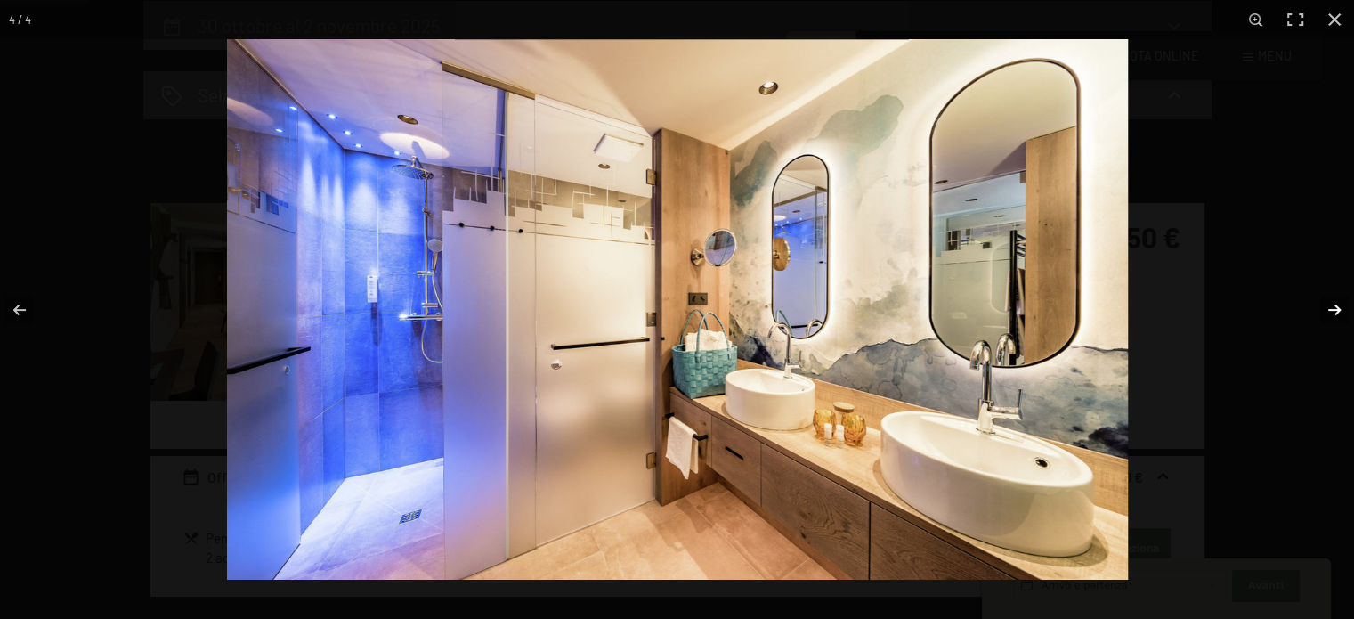
click at [1338, 309] on button "button" at bounding box center [1323, 309] width 62 height 89
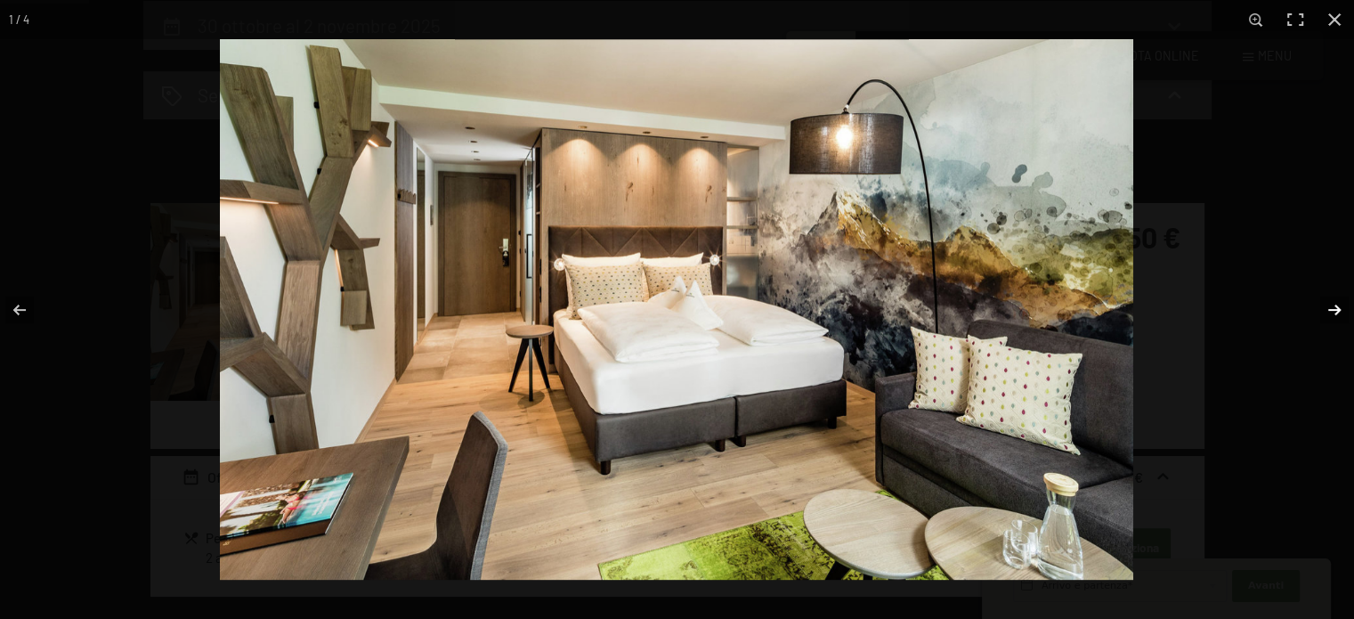
click at [1338, 309] on button "button" at bounding box center [1323, 309] width 62 height 89
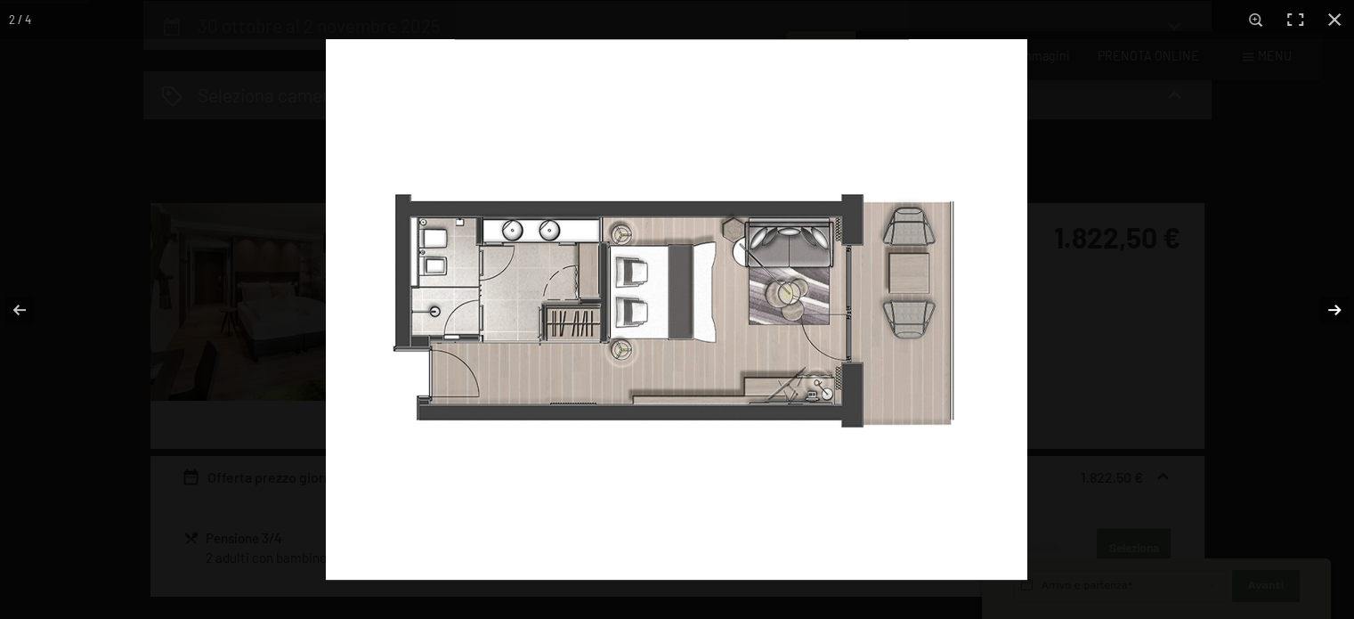
click at [1338, 309] on button "button" at bounding box center [1323, 309] width 62 height 89
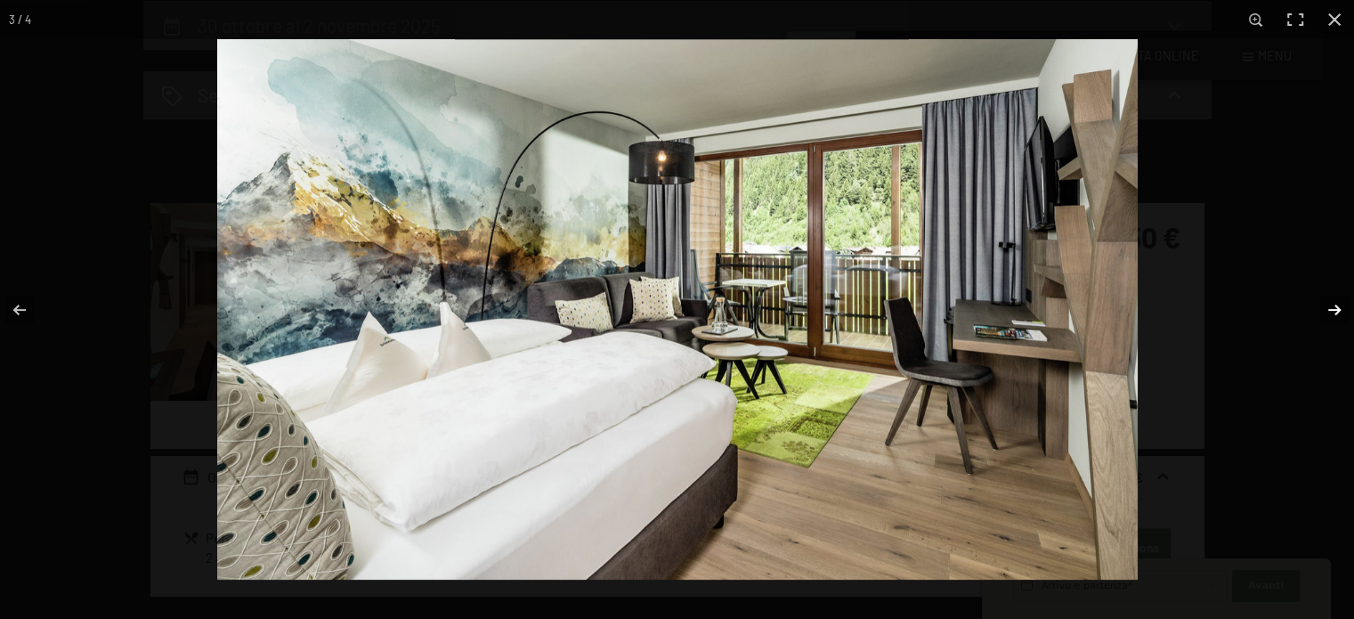
click at [1338, 309] on button "button" at bounding box center [1323, 309] width 62 height 89
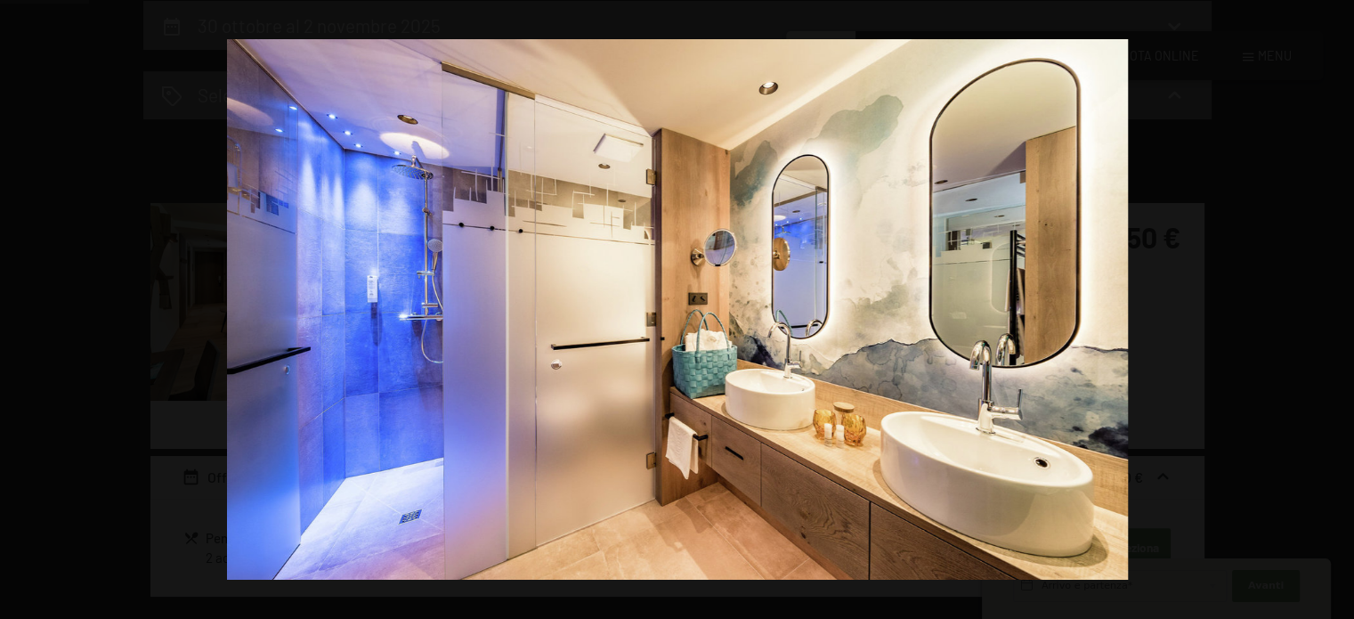
click at [1338, 309] on button "button" at bounding box center [1323, 309] width 62 height 89
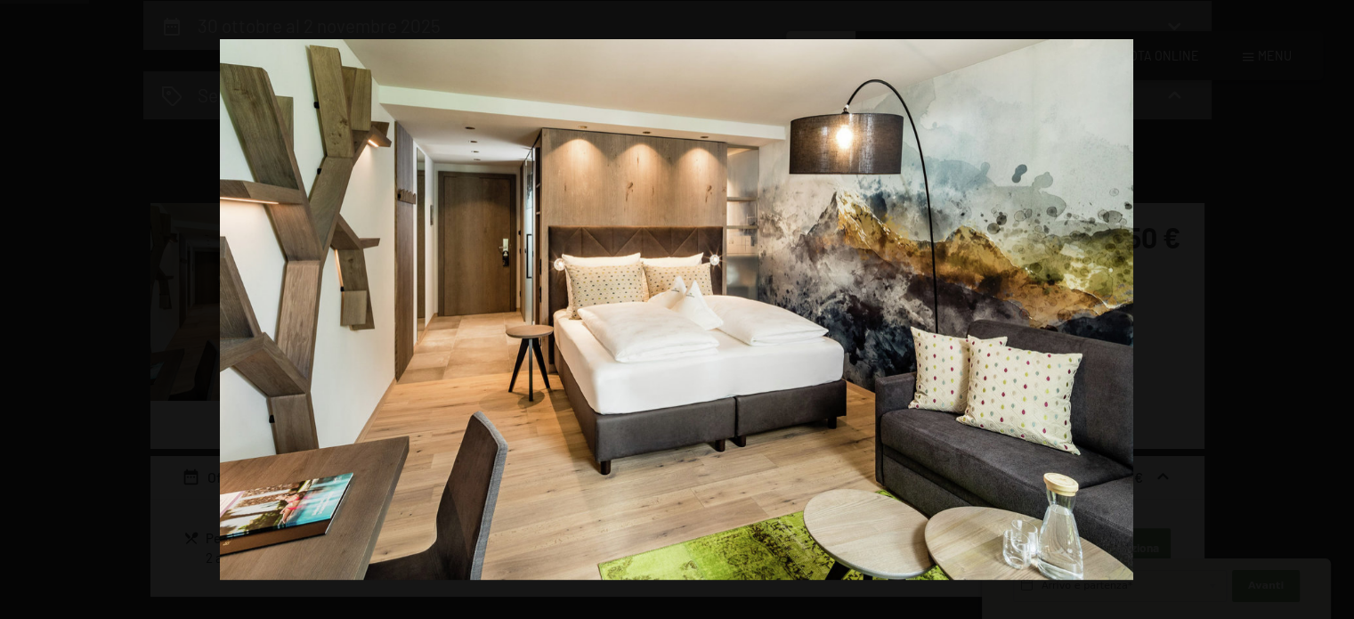
click at [1338, 309] on button "button" at bounding box center [1323, 309] width 62 height 89
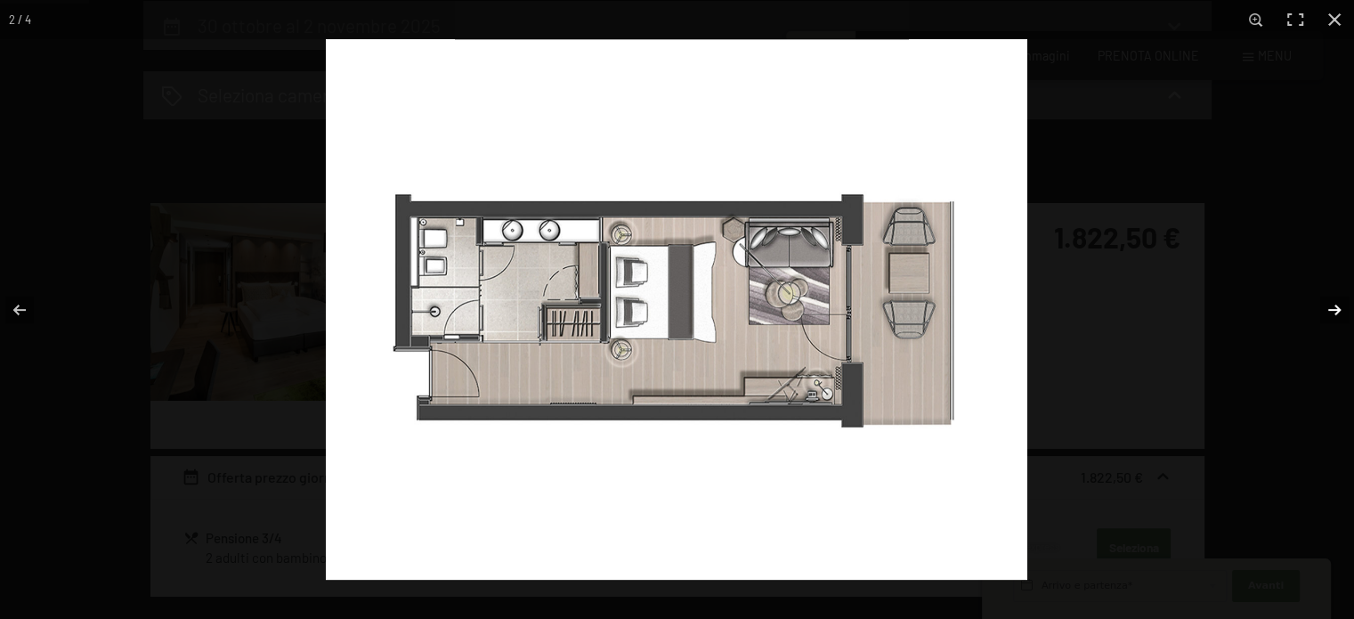
click at [1338, 311] on button "button" at bounding box center [1323, 309] width 62 height 89
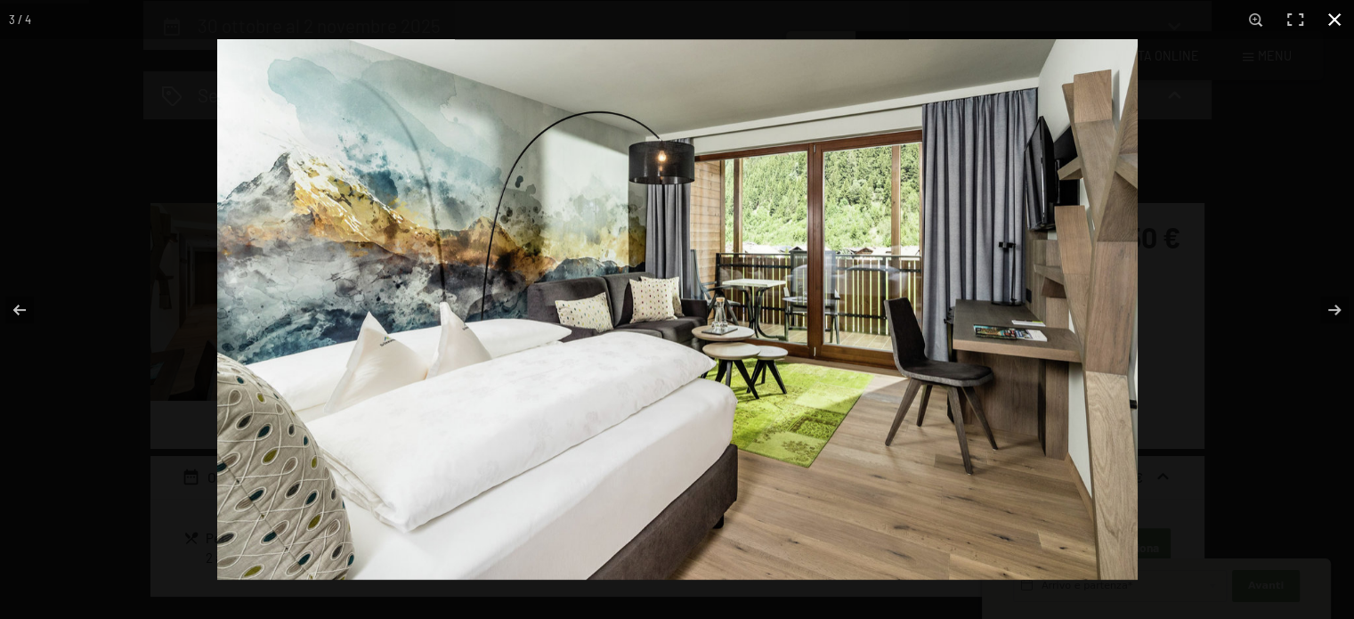
click at [1339, 17] on button "button" at bounding box center [1334, 19] width 39 height 39
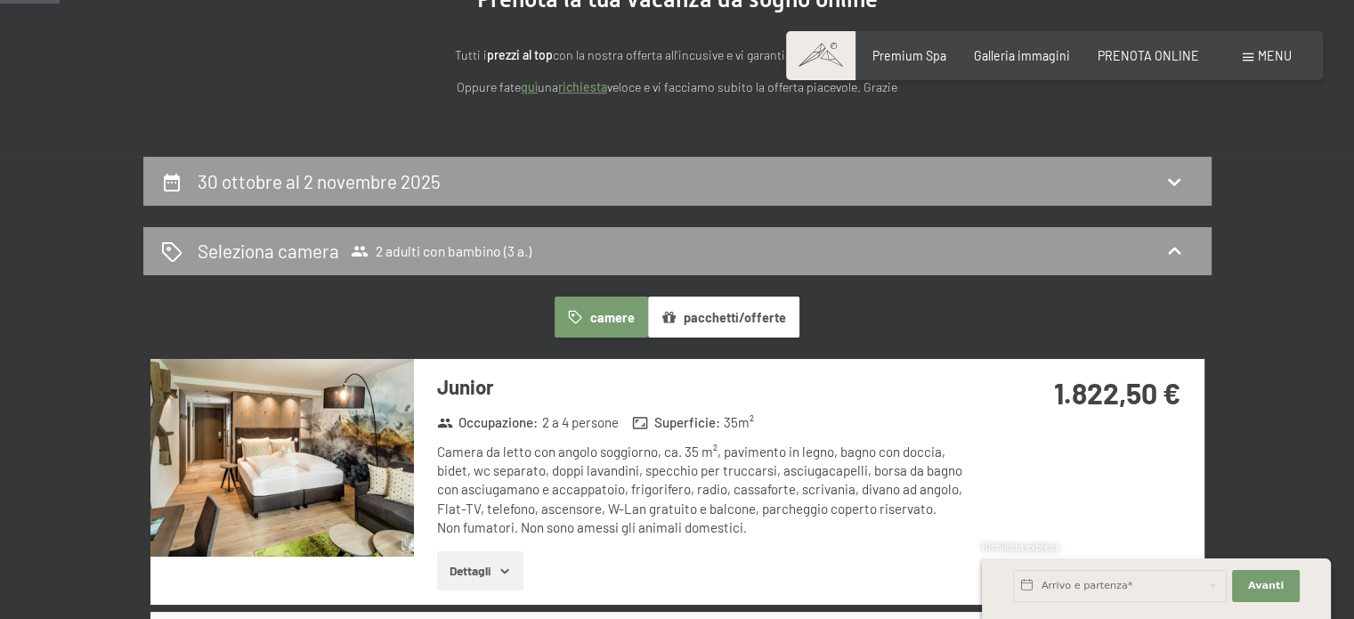
scroll to position [29, 0]
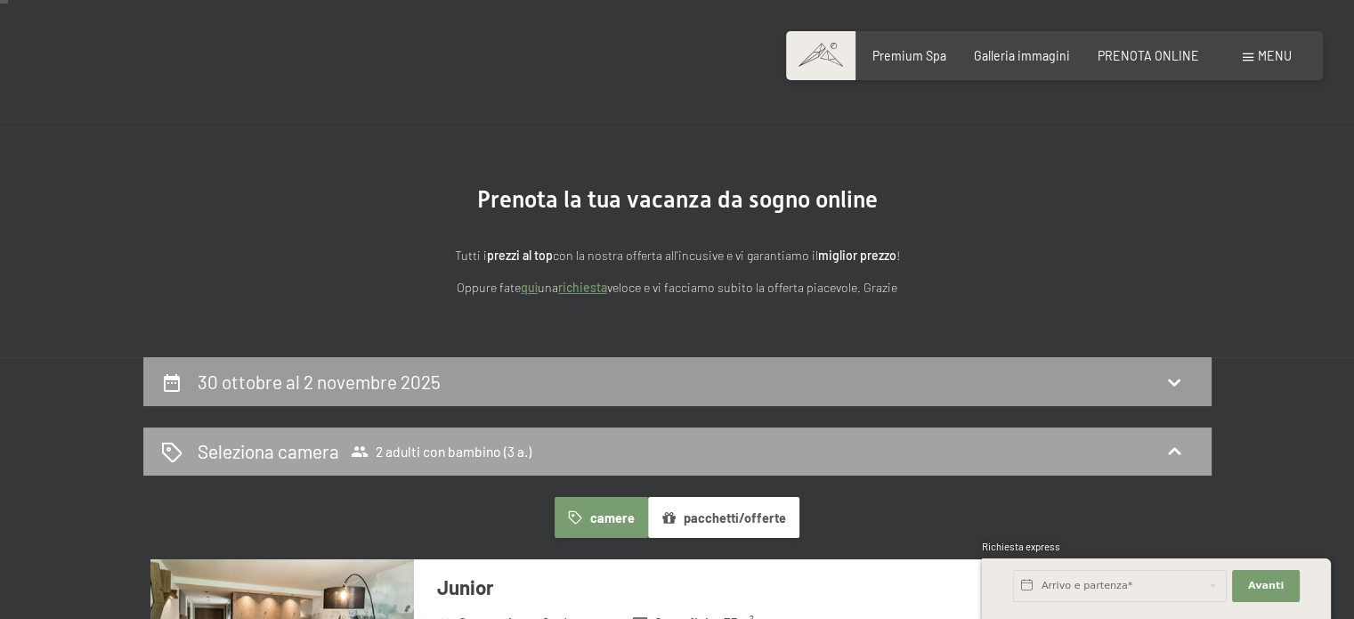
click at [370, 437] on div "Seleziona camera 2 adulti con bambino (3 a.)" at bounding box center [677, 451] width 1068 height 49
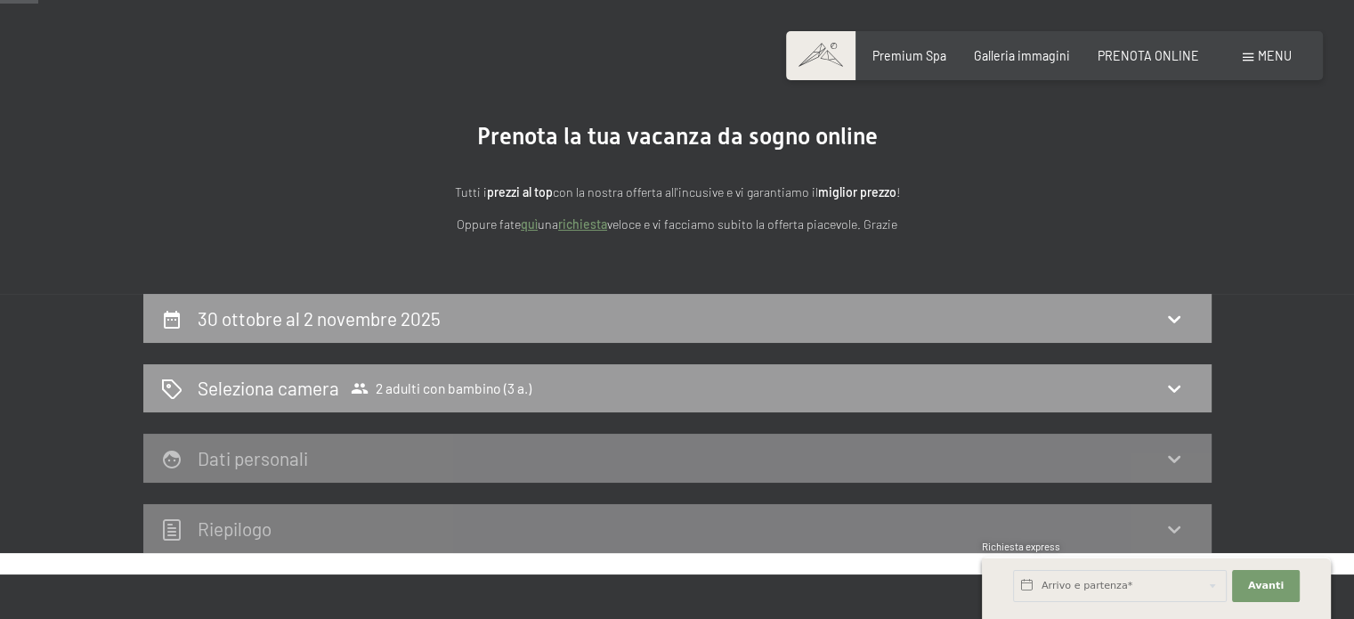
scroll to position [118, 0]
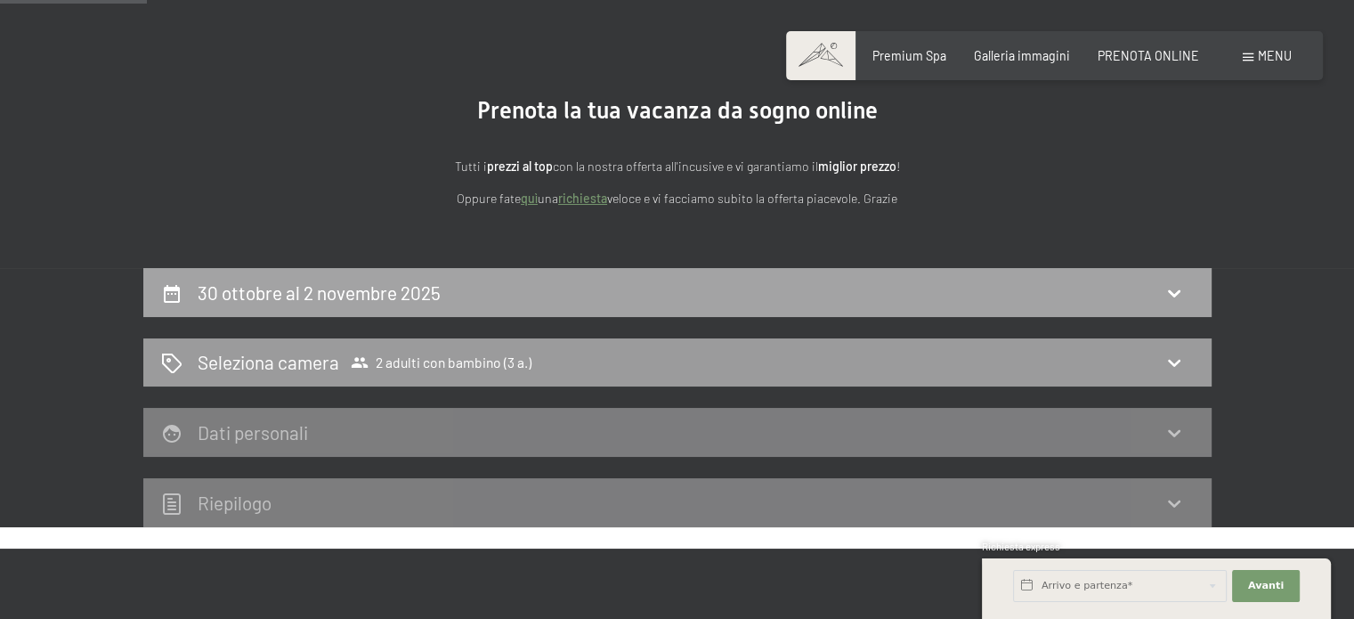
click at [535, 287] on div "30 ottobre al 2 novembre 2025" at bounding box center [677, 293] width 1033 height 26
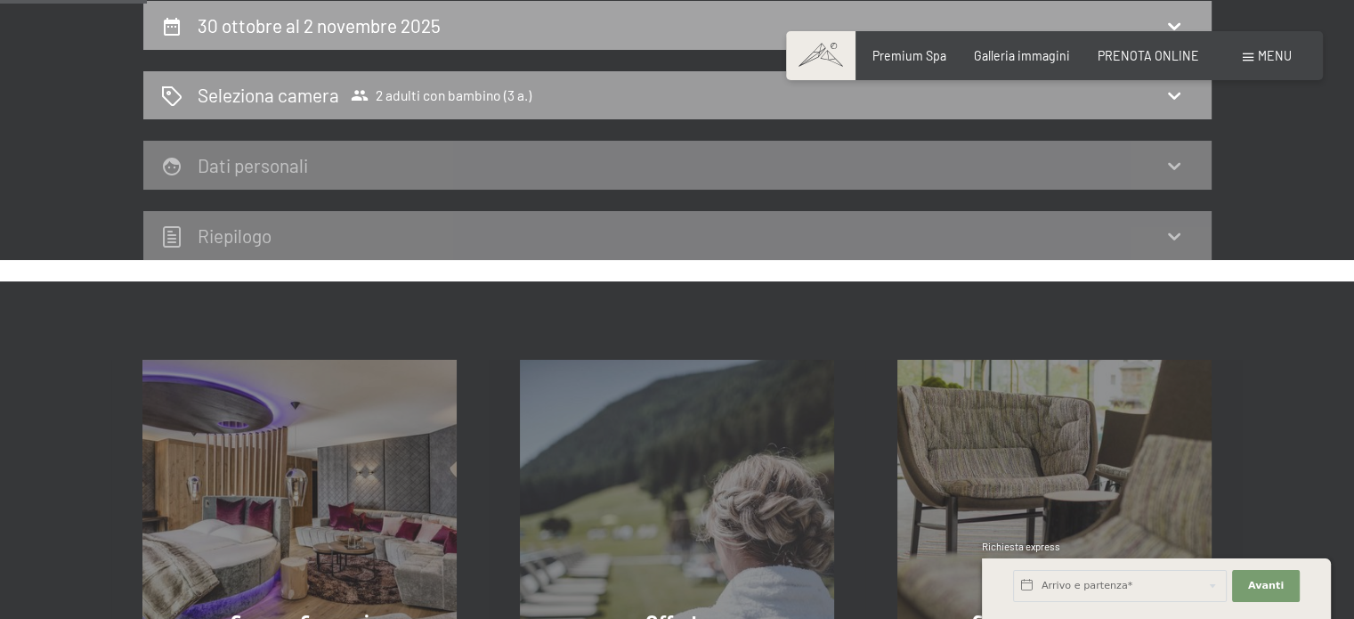
select select "3"
select select "[DATE]"
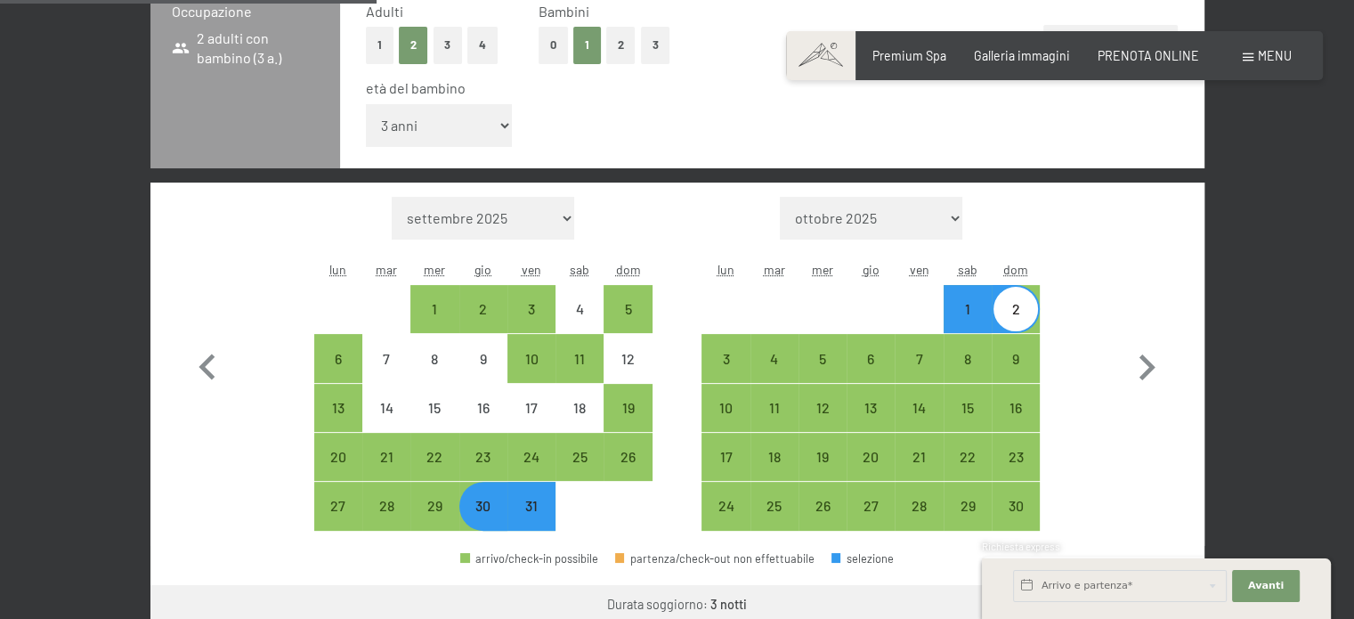
scroll to position [652, 0]
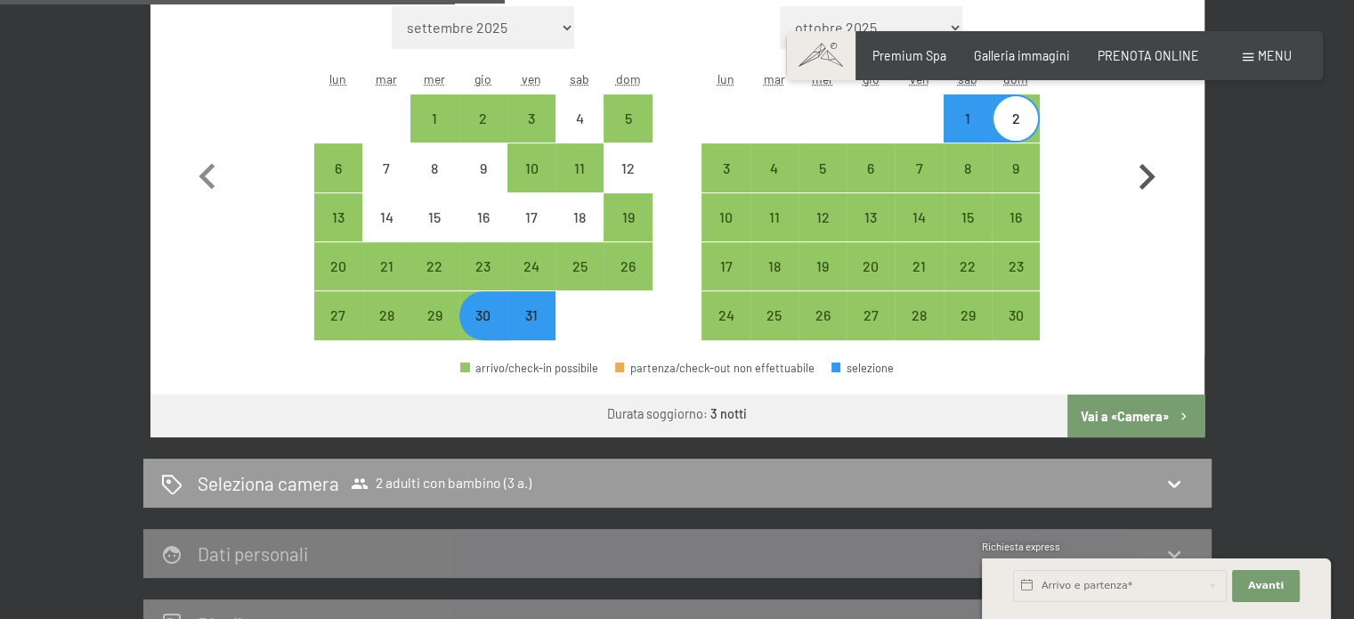
click at [1147, 172] on icon "button" at bounding box center [1147, 177] width 16 height 26
select select "[DATE]"
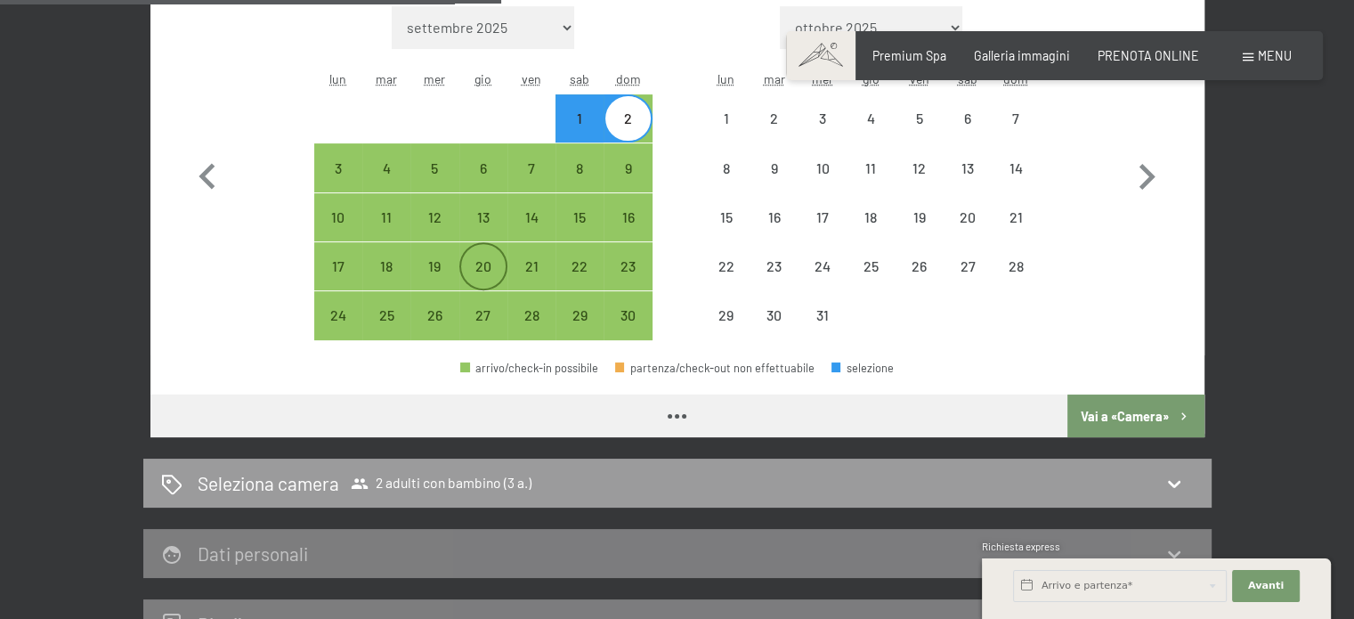
scroll to position [563, 0]
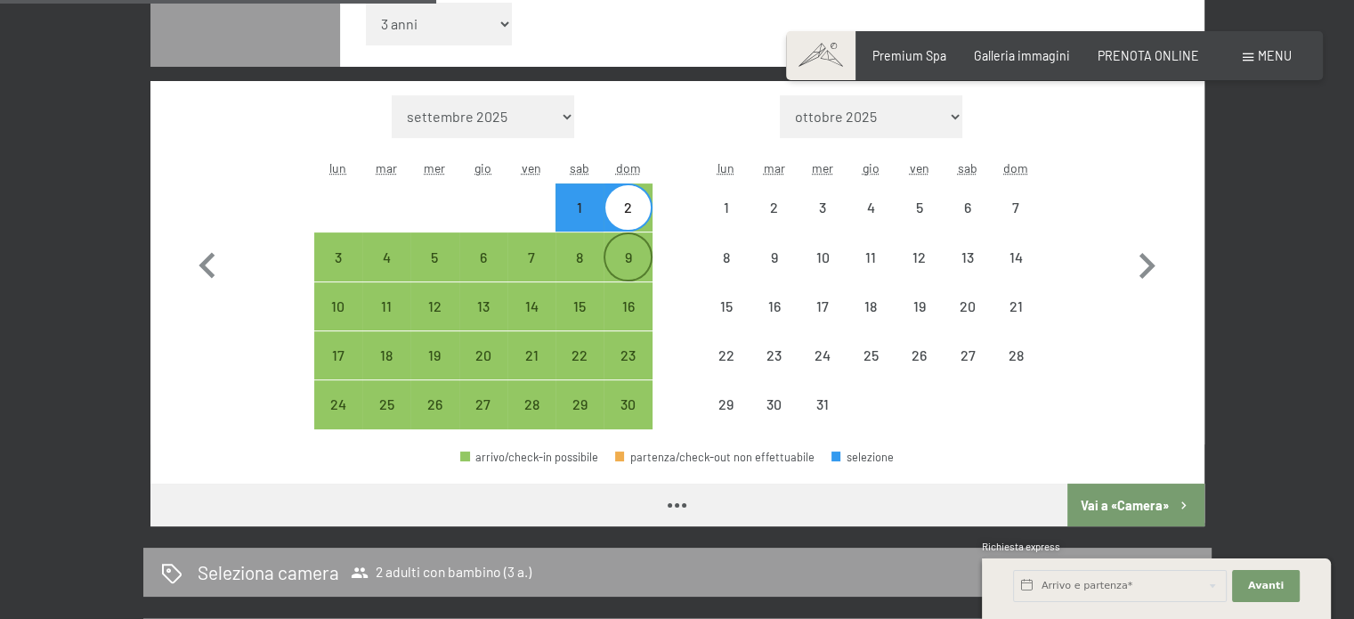
select select "[DATE]"
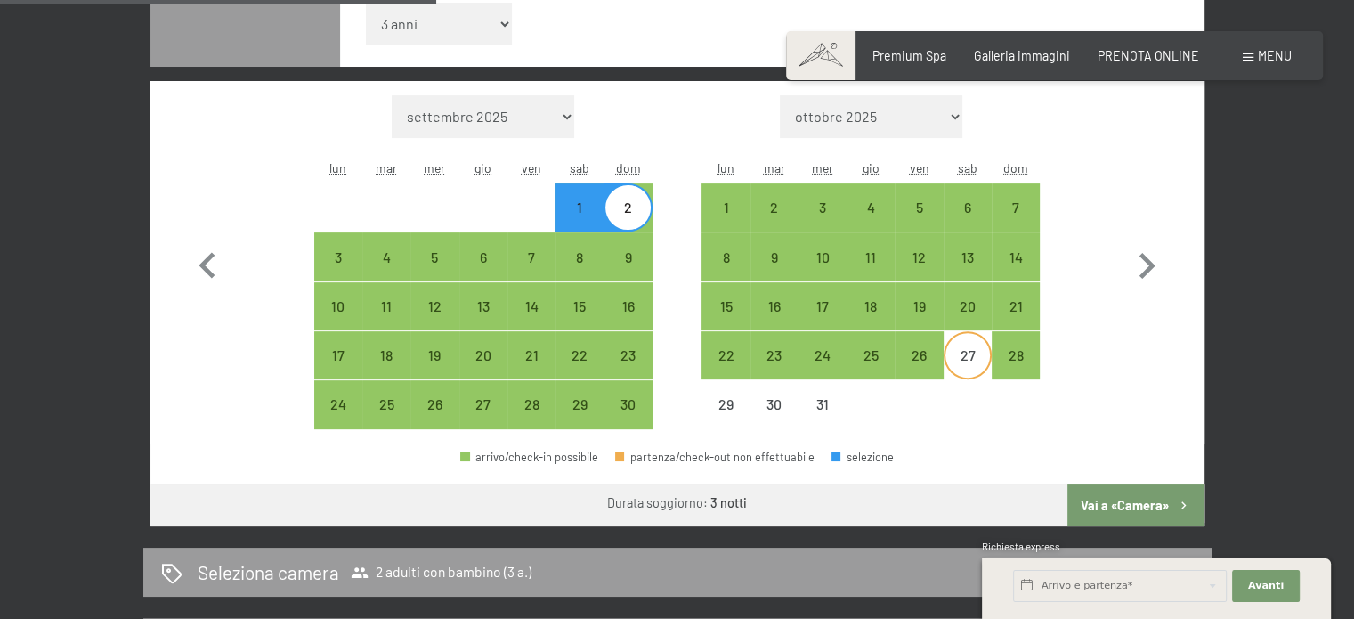
click at [966, 359] on div "27" at bounding box center [967, 370] width 45 height 45
select select "[DATE]"
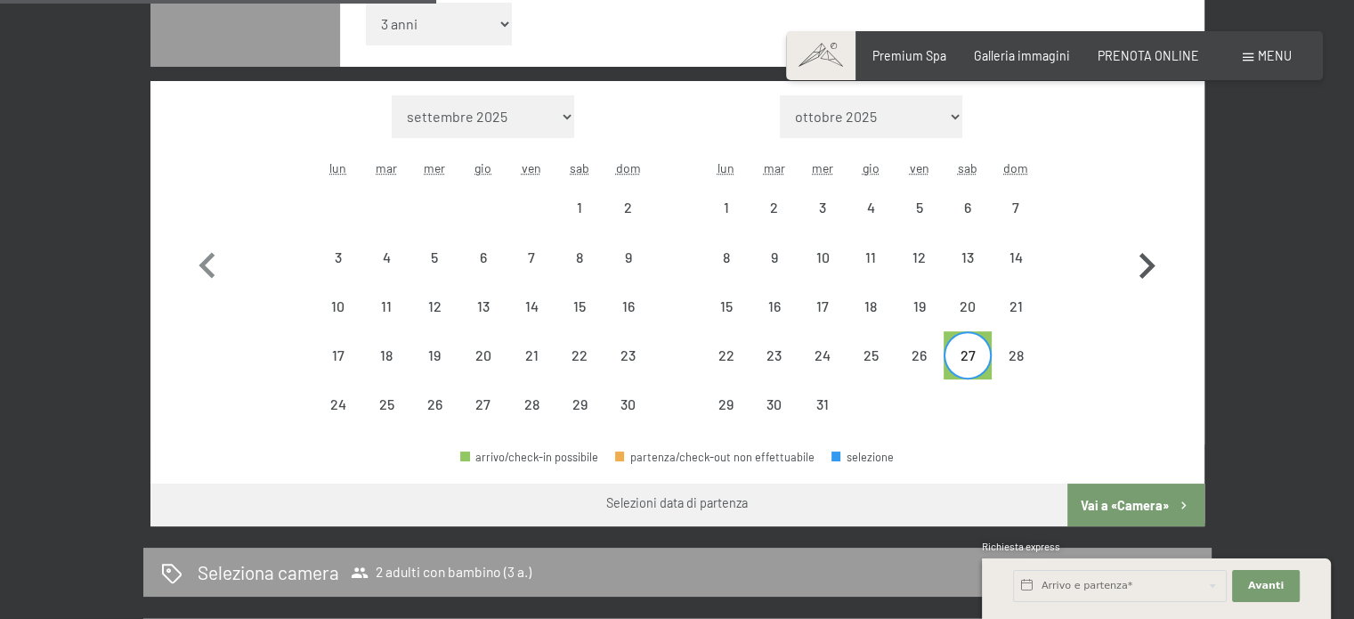
click at [1141, 263] on icon "button" at bounding box center [1147, 266] width 52 height 52
select select "[DATE]"
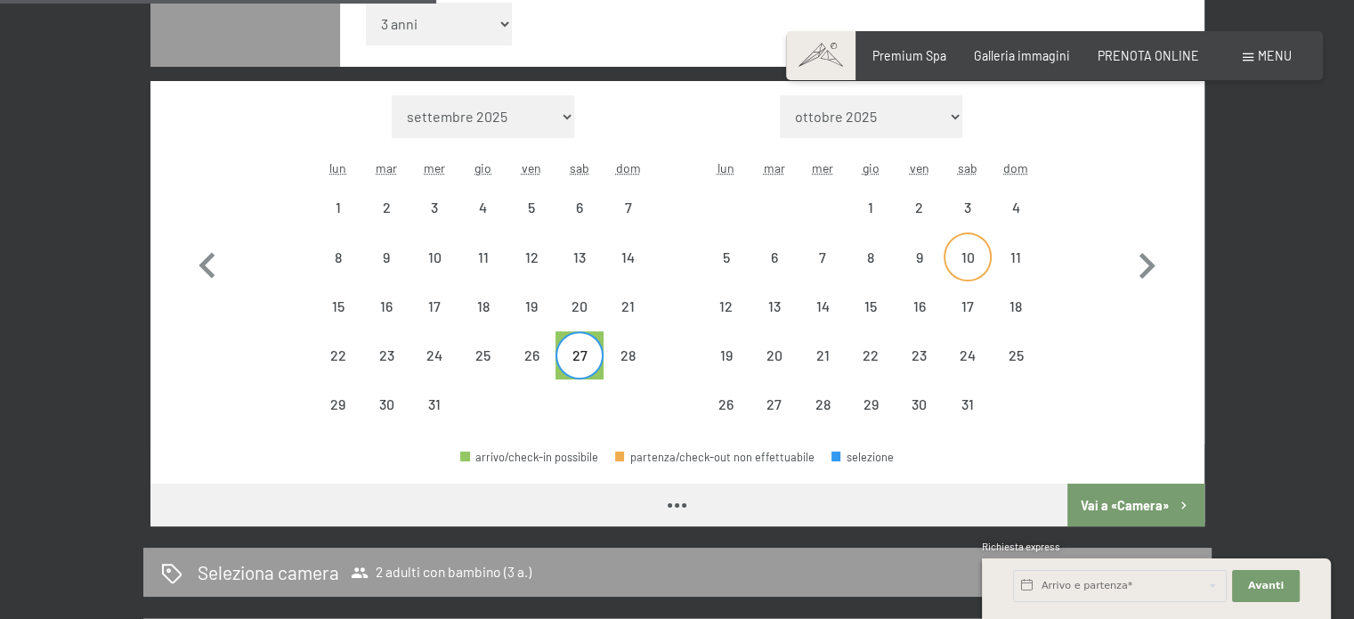
select select "[DATE]"
click at [1010, 204] on div "4" at bounding box center [1015, 222] width 45 height 45
select select "[DATE]"
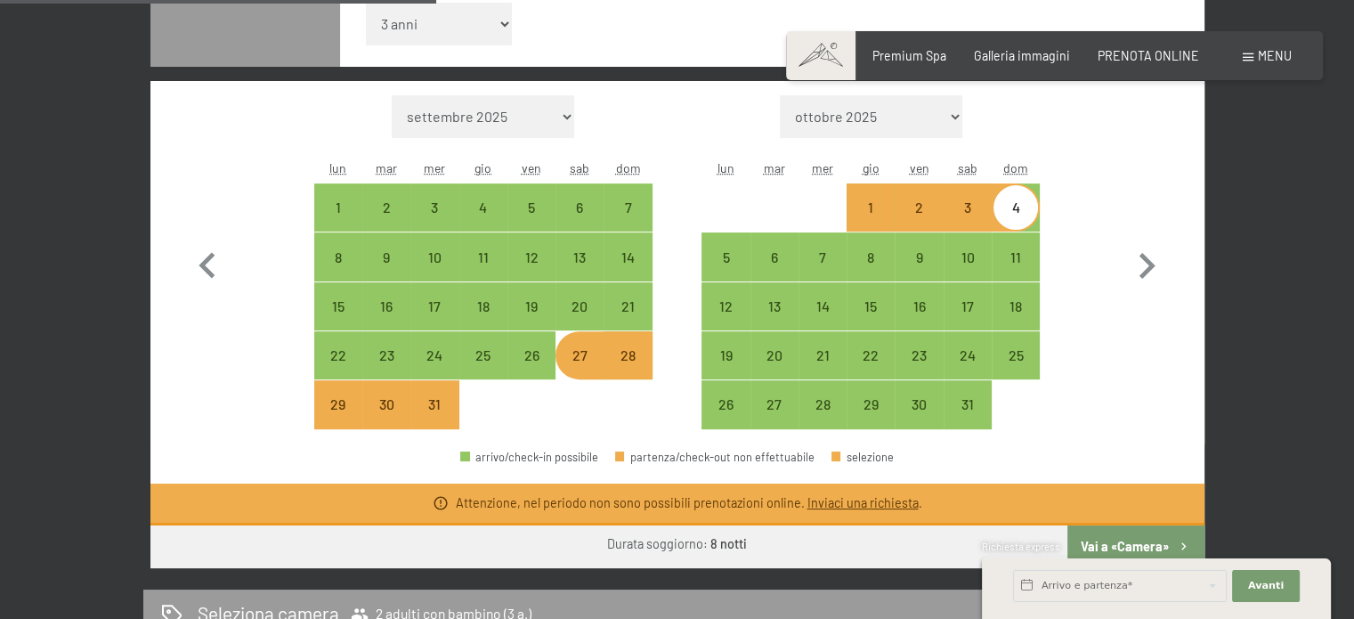
click at [1147, 555] on div "Richiesta express" at bounding box center [1156, 547] width 349 height 17
click at [1146, 542] on div "Richiesta express" at bounding box center [1156, 547] width 349 height 17
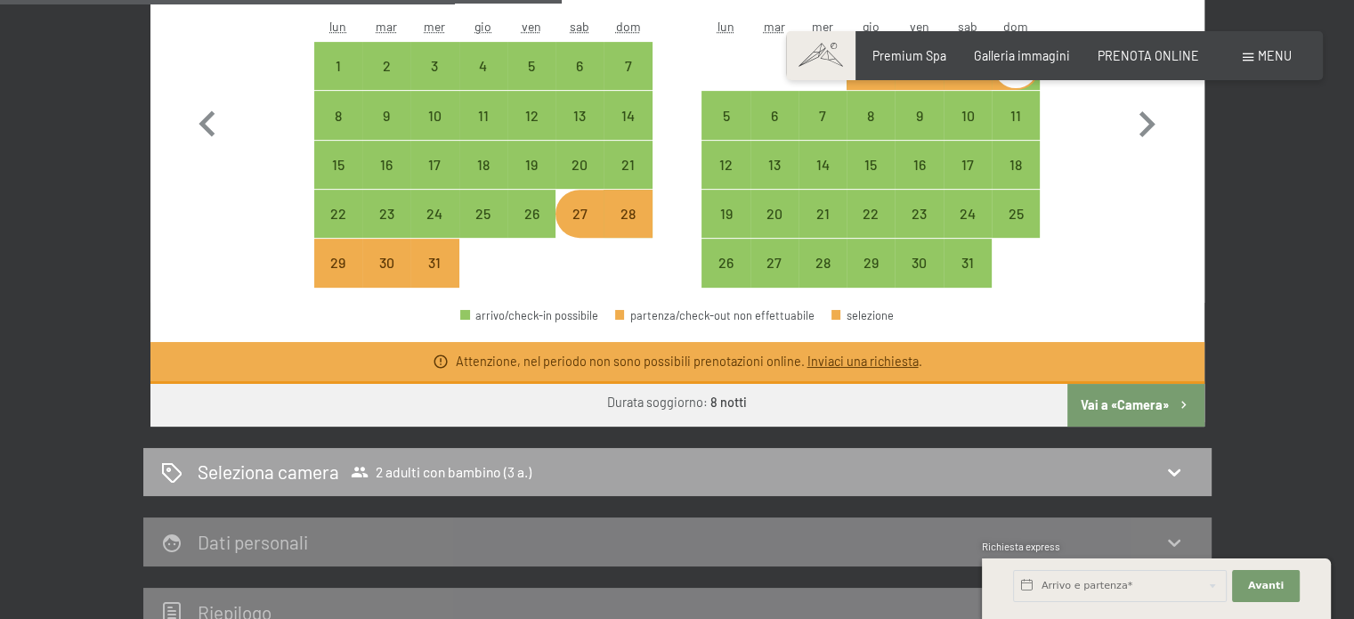
scroll to position [831, 0]
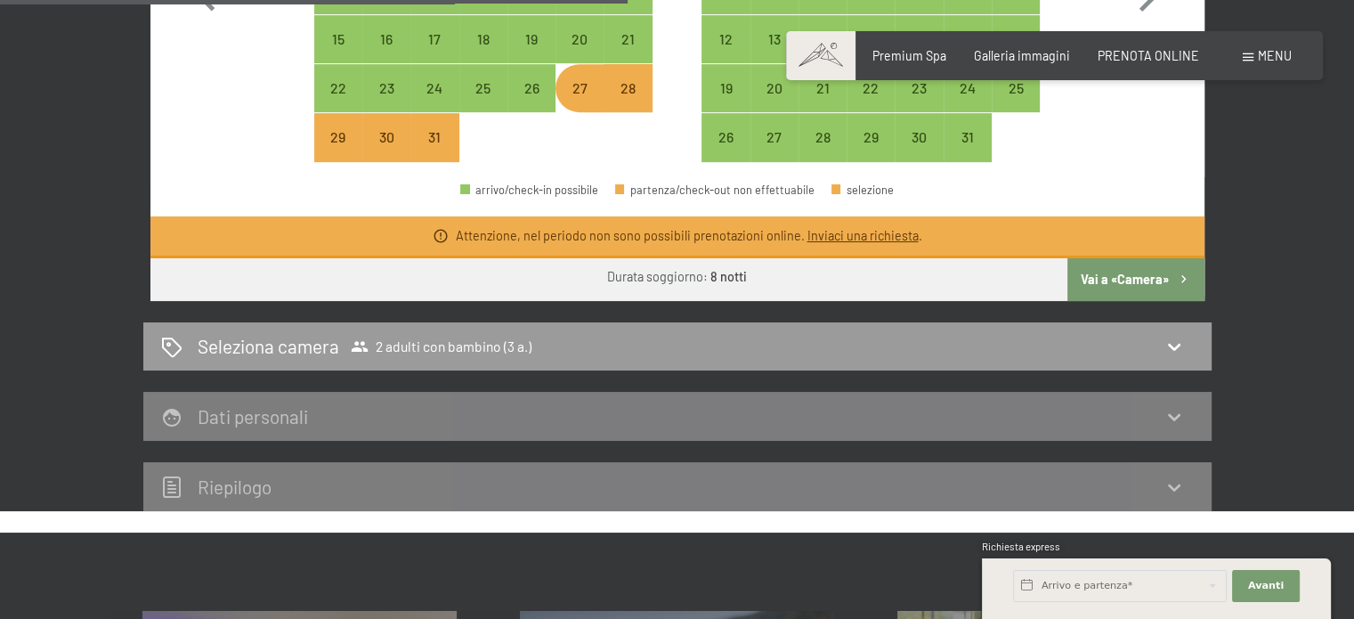
click at [1112, 270] on button "Vai a «Camera»" at bounding box center [1135, 279] width 136 height 43
select select "[DATE]"
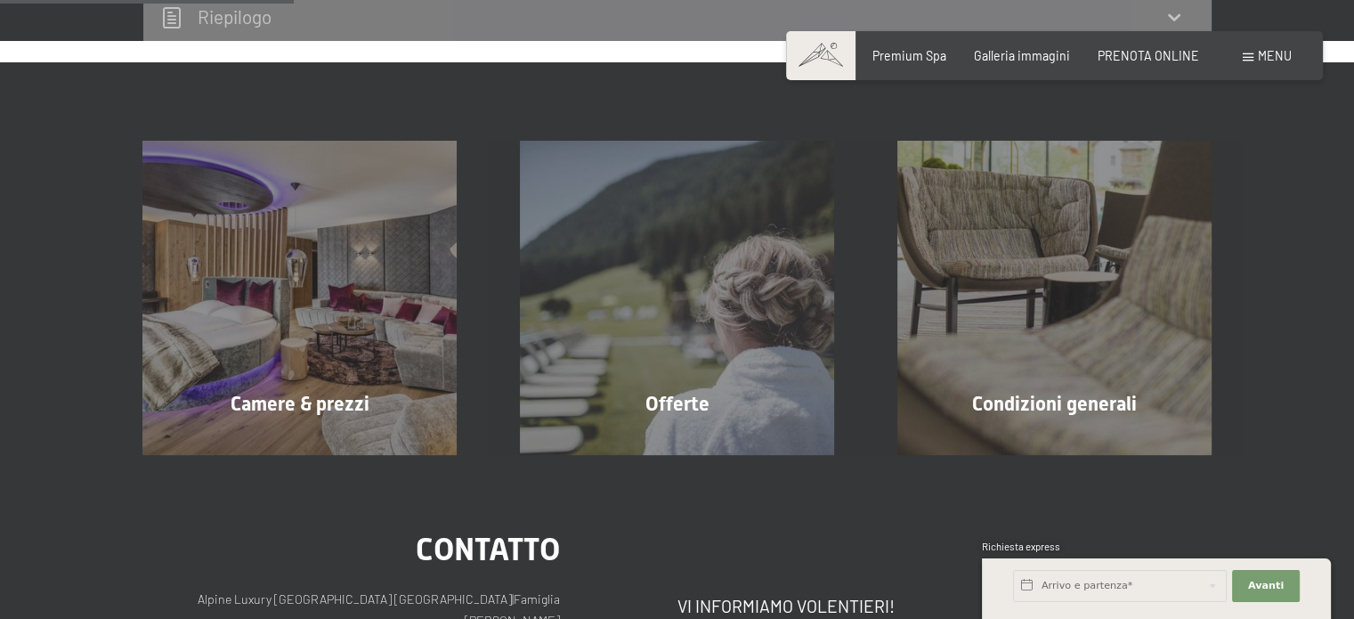
scroll to position [385, 0]
